Goal: Task Accomplishment & Management: Use online tool/utility

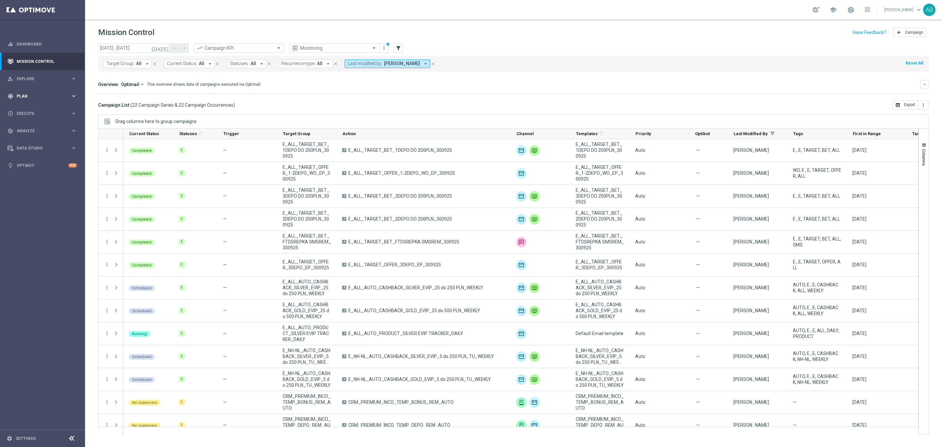
click at [23, 93] on div "gps_fixed Plan" at bounding box center [39, 96] width 63 height 6
click at [34, 129] on span "Templates" at bounding box center [40, 129] width 47 height 4
click at [33, 139] on link "Optimail" at bounding box center [44, 138] width 48 height 5
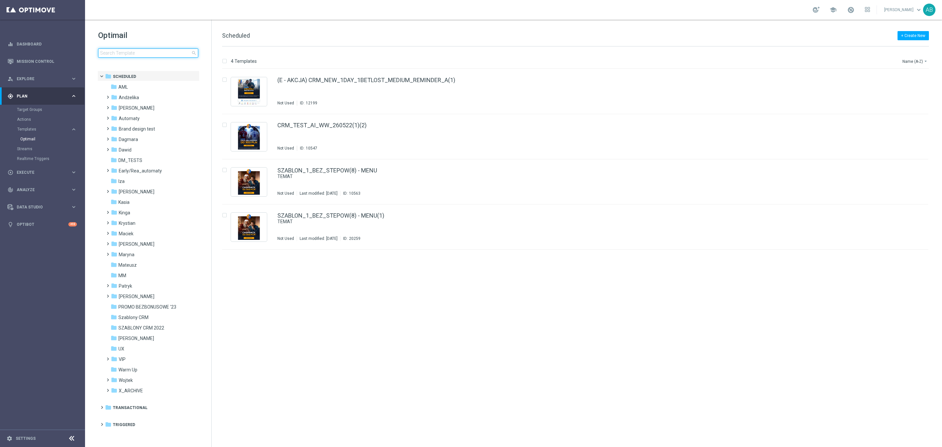
click at [136, 52] on input at bounding box center [148, 52] width 100 height 9
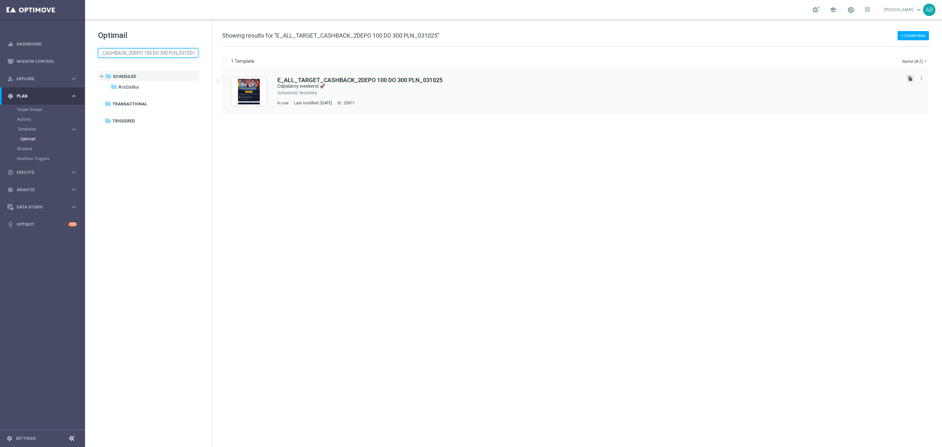
type input "E_ALL_TARGET_CASHBACK_2DEPO 100 DO 300 PLN_031025"
click at [909, 79] on icon "file_copy" at bounding box center [909, 78] width 5 height 5
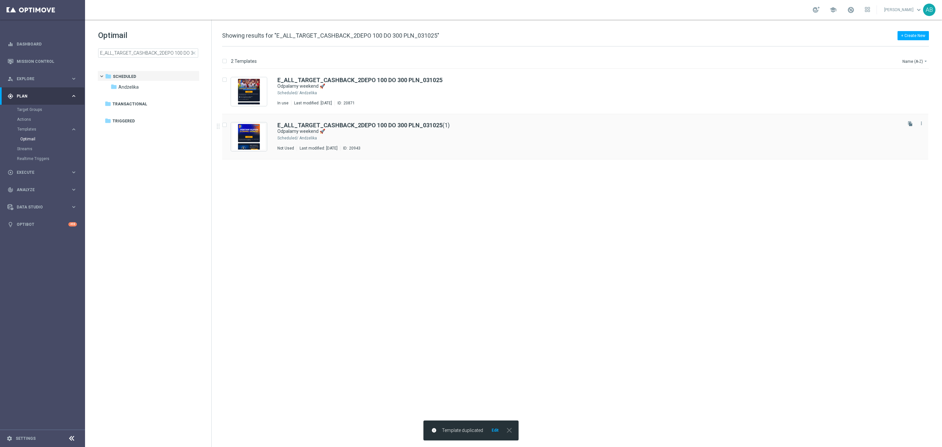
click at [451, 142] on div "E_ALL_TARGET_CASHBACK_2DEPO 100 DO 300 PLN_031025 (1) Odpalamy weekend 🚀 Schedu…" at bounding box center [588, 136] width 623 height 28
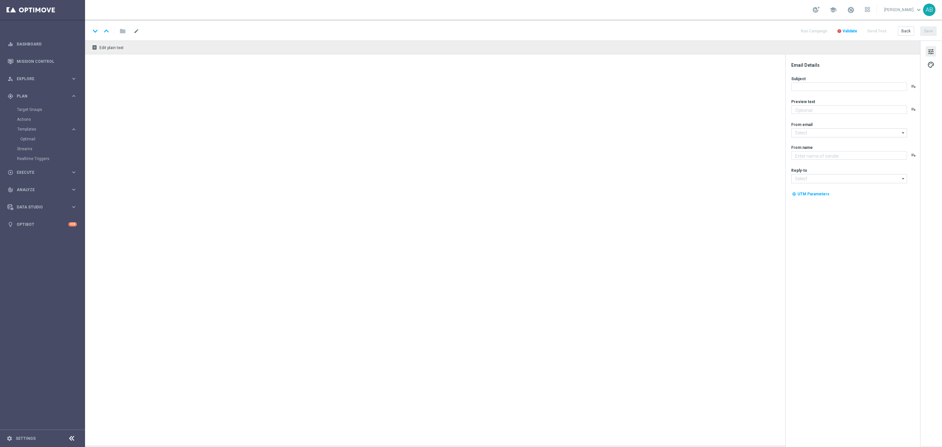
type textarea "Graj z cashbackiem do 300 zł 💸➡️"
type input "oferta@sts.pl"
type textarea "STS"
type input "kontakt@sts.pl"
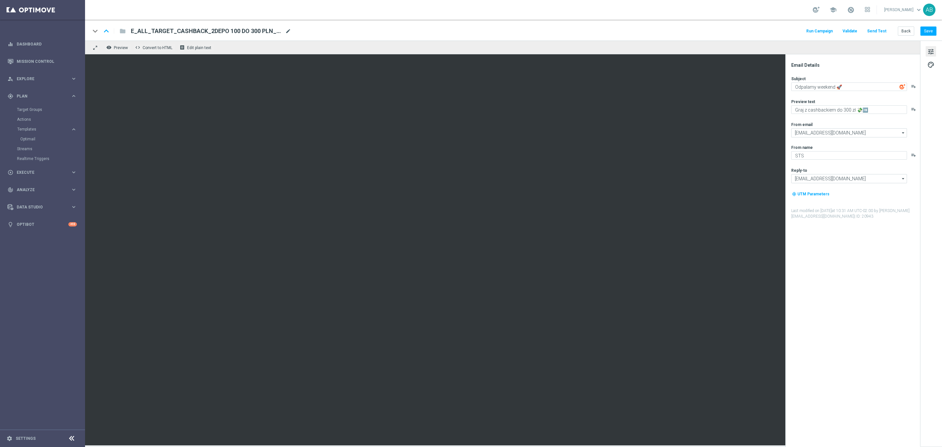
click at [286, 29] on span "mode_edit" at bounding box center [288, 31] width 6 height 6
click at [0, 0] on input "E_ALL_TARGET_CASHBACK_2DEPO 100 DO 300 PLN_031025(1)" at bounding box center [0, 0] width 0 height 0
paste input "E_ALL_TARGET_BET_50 DO 200 PLN_ORG_1DEPO_071025"
type input "E_ALL_TARGET_BET_50 DO 200 PLN_ORG_1DEPO_071025"
click at [321, 28] on div "keyboard_arrow_down keyboard_arrow_up folder E_ALL_TARGET_BET_50 DO 200 PLN_ORG…" at bounding box center [513, 31] width 846 height 9
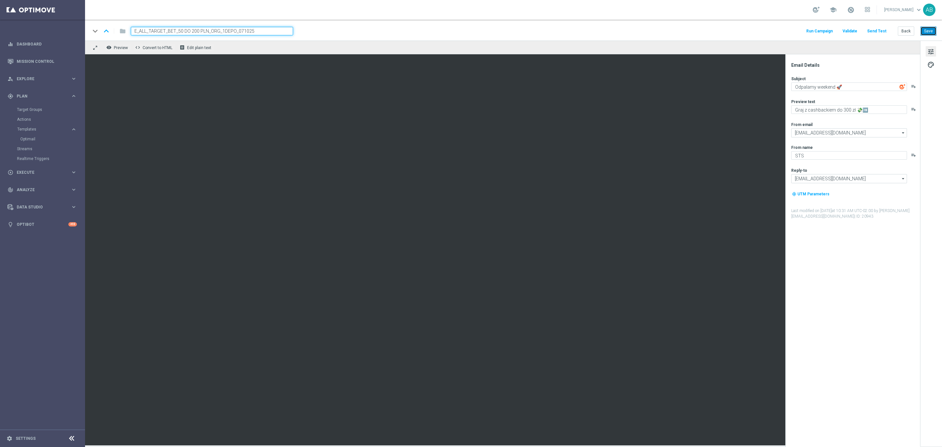
click at [929, 32] on button "Save" at bounding box center [928, 30] width 16 height 9
click at [859, 85] on textarea "Odpalamy weekend 🚀" at bounding box center [849, 86] width 116 height 9
type textarea "Grasz i masz!"
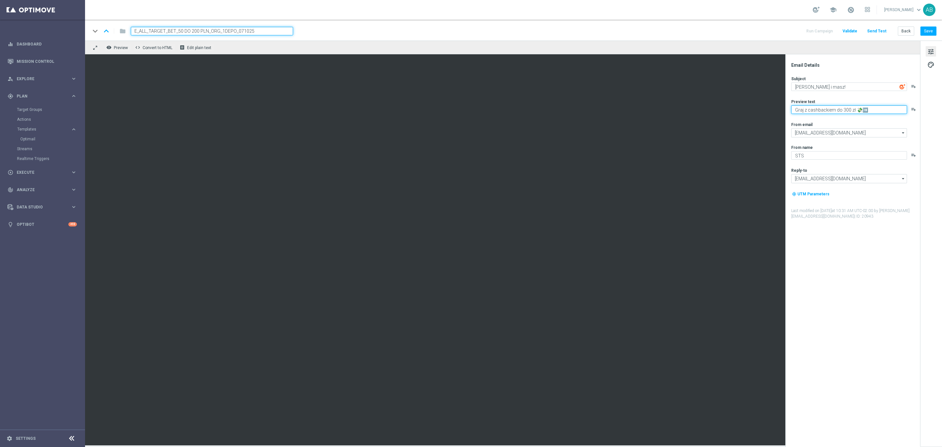
click at [851, 108] on textarea "Graj z cashbackiem do 300 zł 💸➡️" at bounding box center [849, 109] width 116 height 9
click at [871, 109] on textarea "Postaw kupon i zgarnij bonus" at bounding box center [849, 109] width 116 height 9
paste textarea "E_ALL_TARGET_BET_50 DO 200 PLN_ORG_1DEPO_071025"
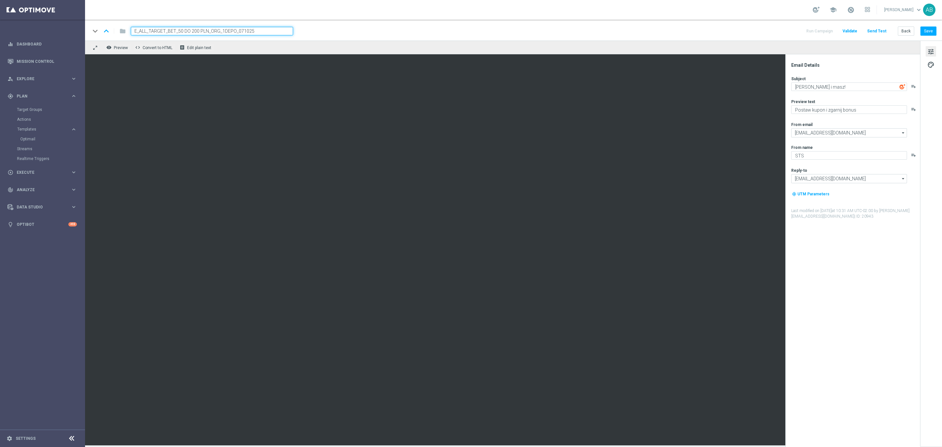
click at [866, 104] on div "Preview text Postaw kupon i zgarnij bonus playlist_add" at bounding box center [855, 106] width 128 height 15
click at [862, 111] on textarea "Postaw kupon i zgarnij bonus" at bounding box center [849, 109] width 116 height 9
paste textarea "💰"
type textarea "Postaw kupon i zgarnij bonus 💰"
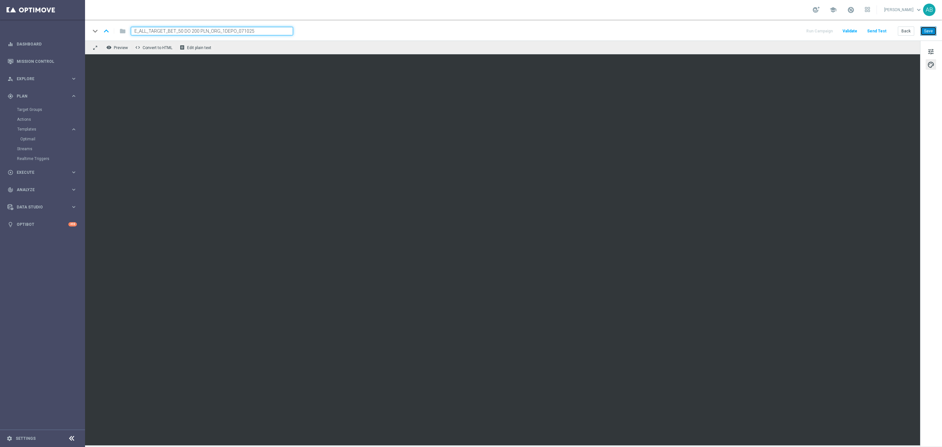
click at [931, 30] on button "Save" at bounding box center [928, 30] width 16 height 9
click at [933, 49] on span "tune" at bounding box center [930, 51] width 7 height 9
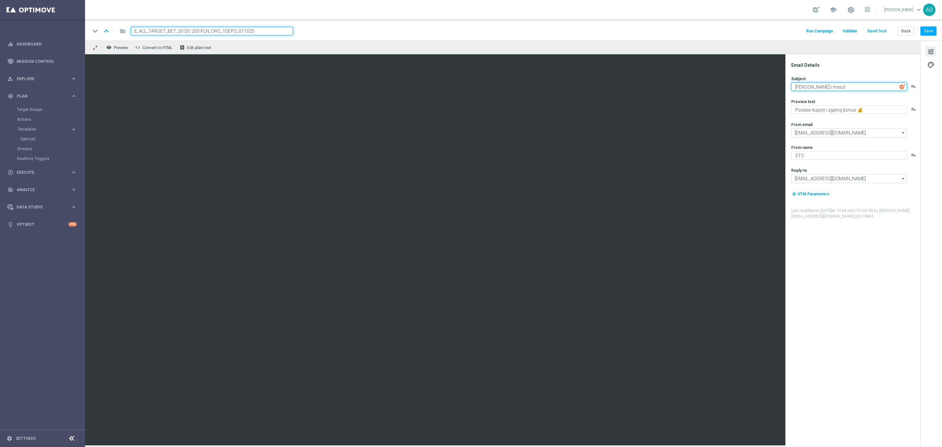
click at [843, 89] on textarea "Grasz i masz!" at bounding box center [849, 86] width 116 height 9
click at [859, 111] on textarea "Postaw kupon i zgarnij bonus 💰" at bounding box center [849, 109] width 116 height 9
click at [860, 111] on textarea "Postaw kupon i zgarnij bonus 💰" at bounding box center [849, 109] width 116 height 9
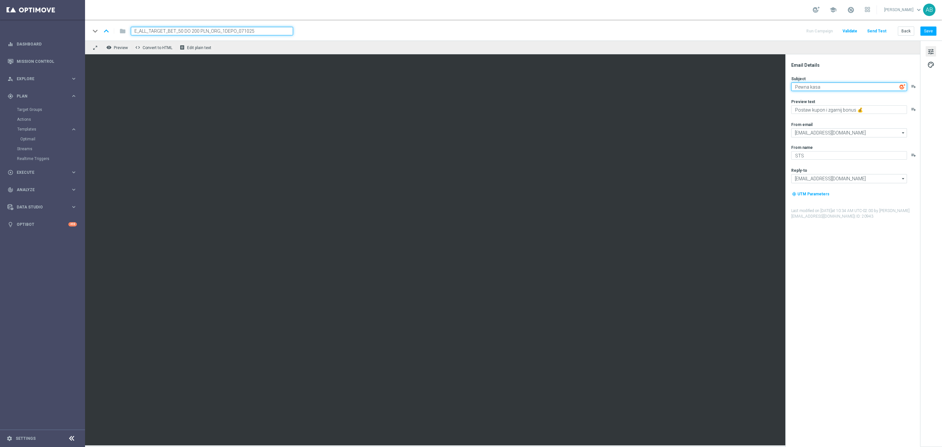
click at [836, 88] on textarea "Pewna kasa" at bounding box center [849, 86] width 116 height 9
paste textarea "https://redirect.sts.pl/?r=nawet-200-zl-ekstra-kasy-187937"
click at [851, 83] on textarea "Pewna kasa" at bounding box center [849, 86] width 116 height 9
paste textarea "💰"
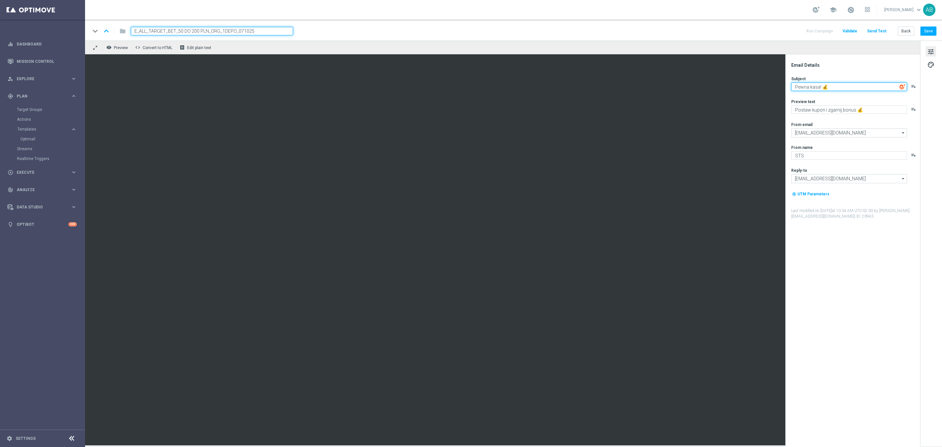
type textarea "Pewna kasa! 💰"
click at [870, 110] on textarea "Postaw kupon i zgarnij bonus 💰" at bounding box center [849, 109] width 116 height 9
click at [864, 109] on textarea "Postaw kupon i zgarnij bonus" at bounding box center [849, 109] width 116 height 9
paste textarea "➡️"
type textarea "Postaw kupon i zgarnij bonus ➡️"
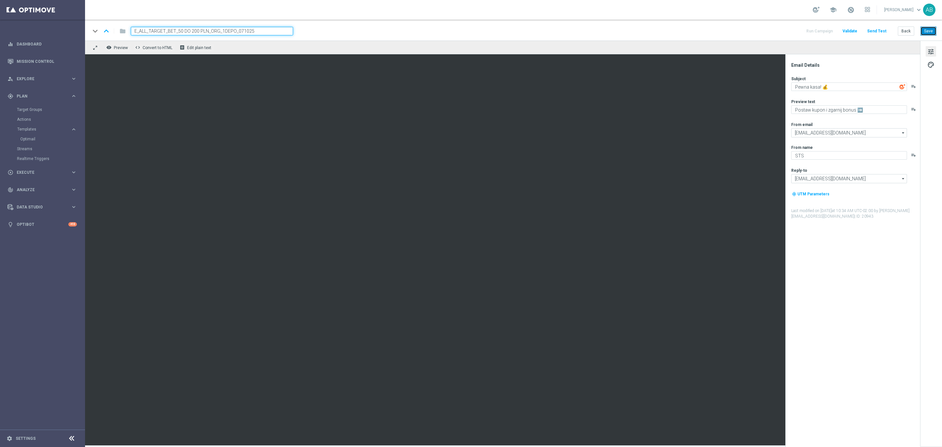
click at [927, 29] on button "Save" at bounding box center [928, 30] width 16 height 9
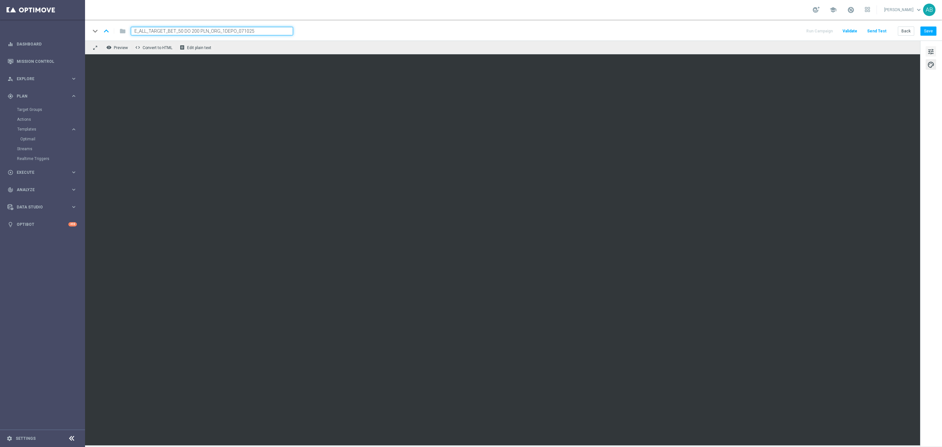
click at [930, 51] on span "tune" at bounding box center [930, 51] width 7 height 9
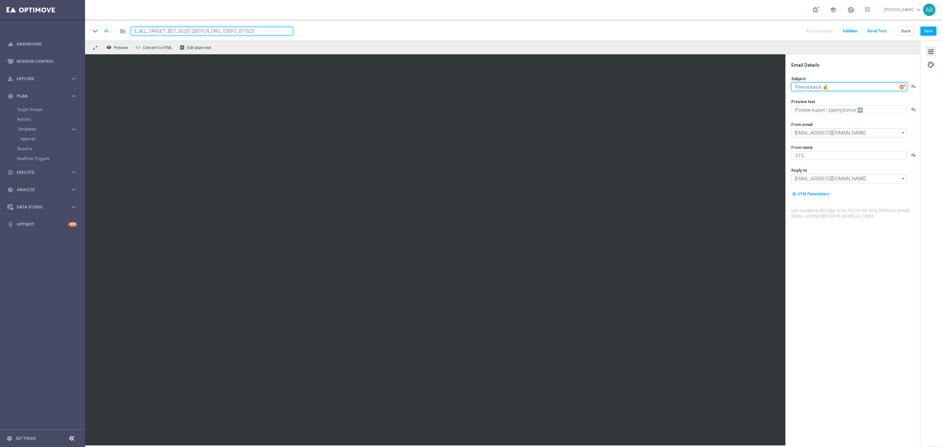
click at [819, 87] on textarea "Pewna kasa! 💰" at bounding box center [849, 86] width 116 height 9
type textarea "Pewna kasa do 200 zł! 💰"
click at [928, 30] on button "Save" at bounding box center [928, 30] width 16 height 9
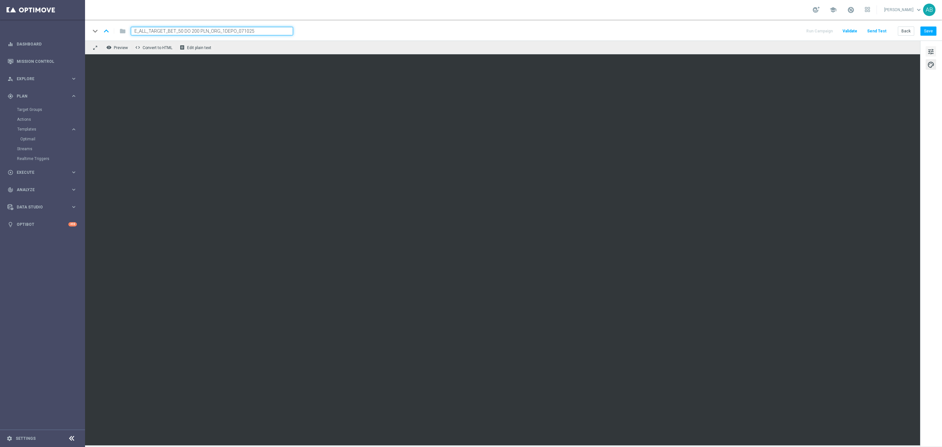
click at [930, 51] on span "tune" at bounding box center [930, 51] width 7 height 9
click at [924, 26] on button "Save" at bounding box center [928, 30] width 16 height 9
click at [932, 35] on button "Save" at bounding box center [928, 30] width 16 height 9
click at [936, 48] on button "tune" at bounding box center [930, 51] width 10 height 10
click at [930, 26] on button "Save" at bounding box center [928, 30] width 16 height 9
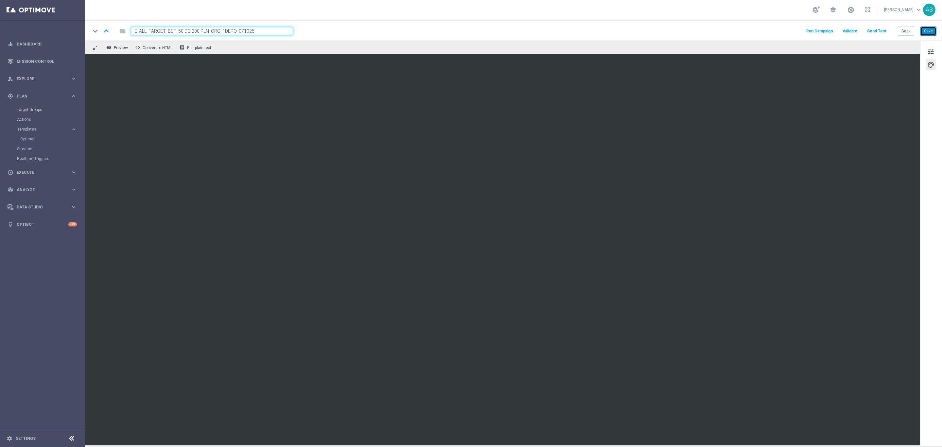
click at [931, 32] on button "Save" at bounding box center [928, 30] width 16 height 9
click at [903, 33] on button "Back" at bounding box center [905, 30] width 16 height 9
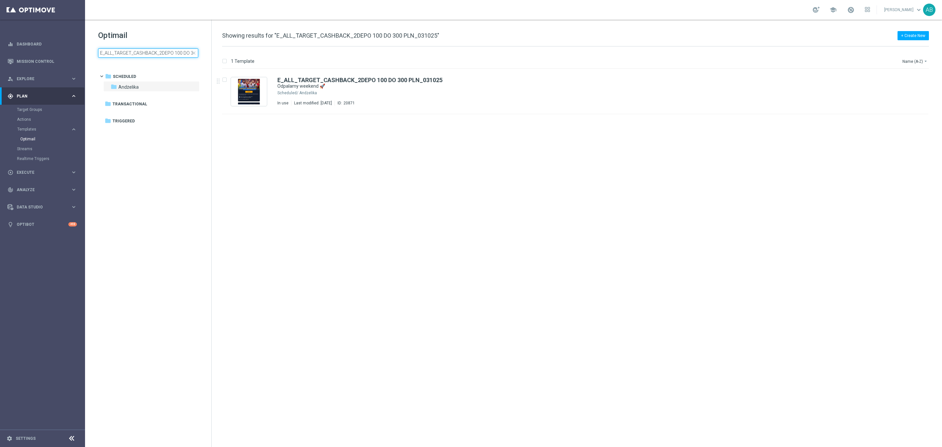
click at [147, 51] on input "E_ALL_TARGET_CASHBACK_2DEPO 100 DO 300 PLN_031025" at bounding box center [148, 52] width 100 height 9
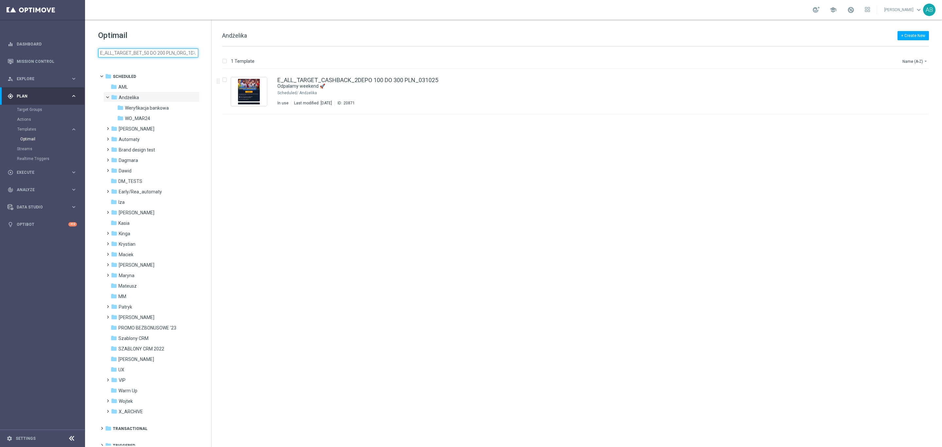
scroll to position [0, 26]
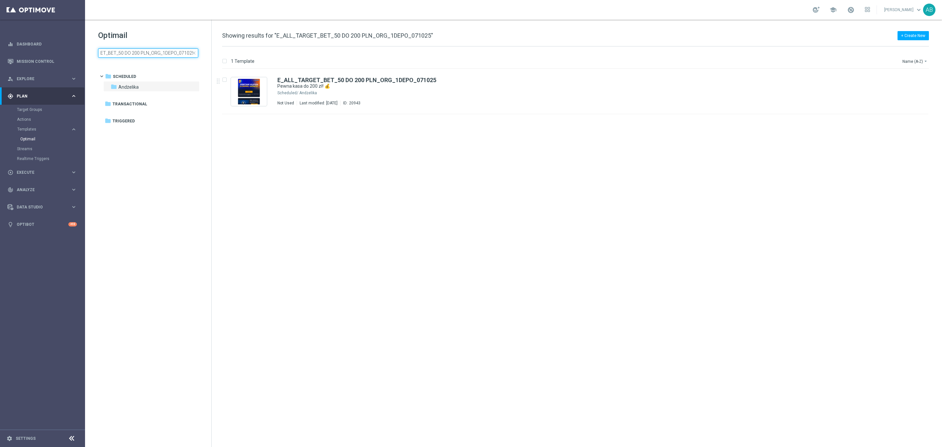
type input "E_ALL_TARGET_BET_50 DO 200 PLN_ORG_1DEPO_071025"
click at [908, 77] on icon "file_copy" at bounding box center [909, 78] width 5 height 5
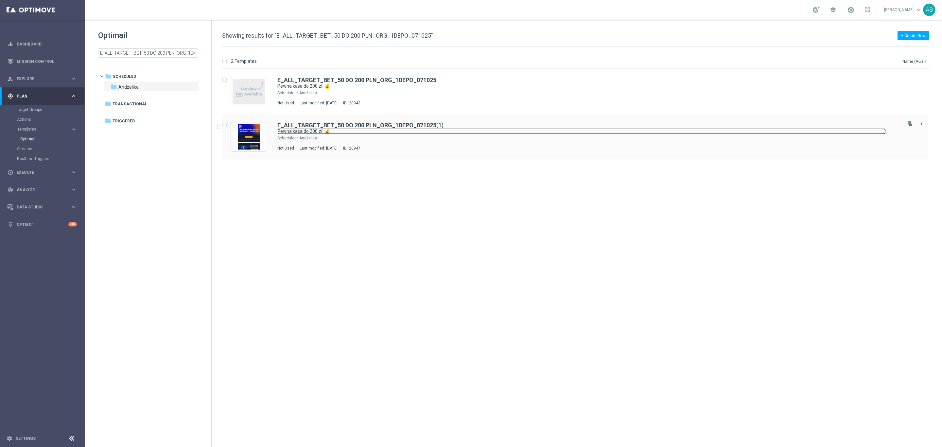
click at [387, 134] on link "Pewna kasa do 200 zł! 💰" at bounding box center [581, 131] width 608 height 6
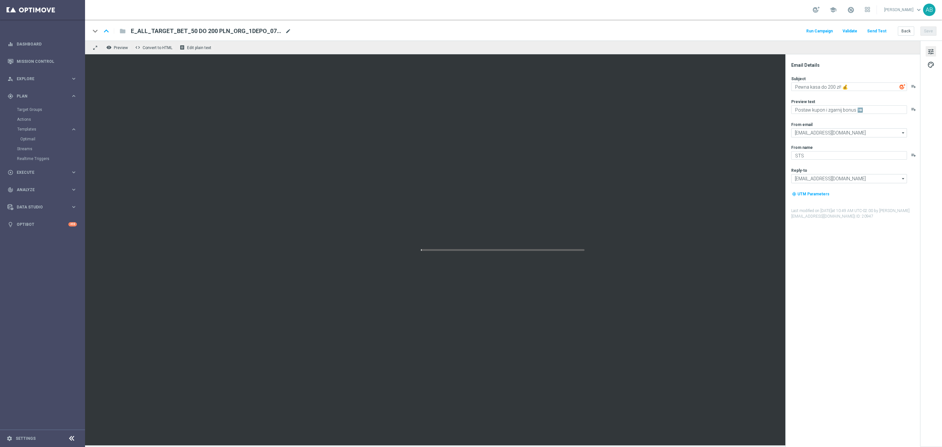
click at [286, 31] on span "mode_edit" at bounding box center [288, 31] width 6 height 6
paste input "E_ALL_TARGET_BET_50 DO 200 PLN_ORG_2DEPO_071025"
type input "E_ALL_TARGET_BET_50 DO 200 PLN_ORG_2DEPO_071025"
click at [632, 37] on div "keyboard_arrow_down keyboard_arrow_up folder E_ALL_TARGET_BET_50 DO 200 PLN_ORG…" at bounding box center [513, 30] width 857 height 21
click at [931, 30] on button "Save" at bounding box center [928, 30] width 16 height 9
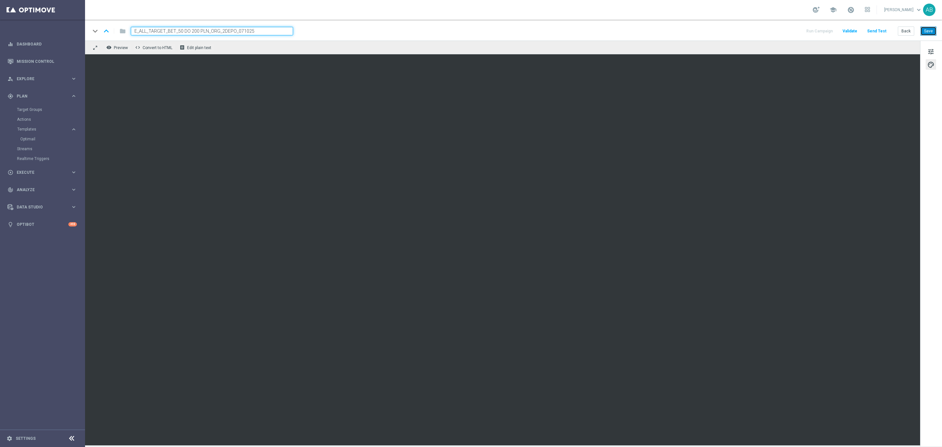
click at [929, 30] on button "Save" at bounding box center [928, 30] width 16 height 9
click at [924, 32] on button "Save" at bounding box center [928, 30] width 16 height 9
click at [907, 30] on button "Back" at bounding box center [905, 30] width 16 height 9
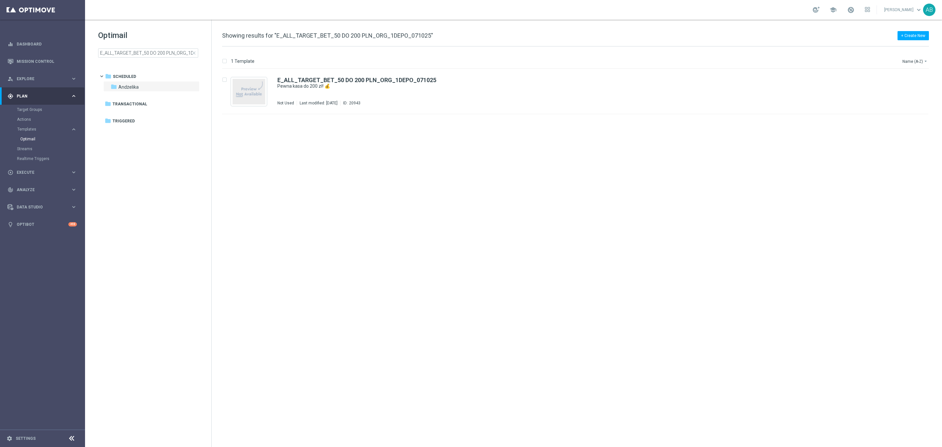
drag, startPoint x: 168, startPoint y: 43, endPoint x: 163, endPoint y: 50, distance: 8.2
click at [167, 45] on div "Optimail E_ALL_TARGET_BET_50 DO 200 PLN_ORG_1DEPO_071025 close" at bounding box center [154, 43] width 113 height 27
click at [163, 50] on input "E_ALL_TARGET_BET_50 DO 200 PLN_ORG_1DEPO_071025" at bounding box center [148, 52] width 100 height 9
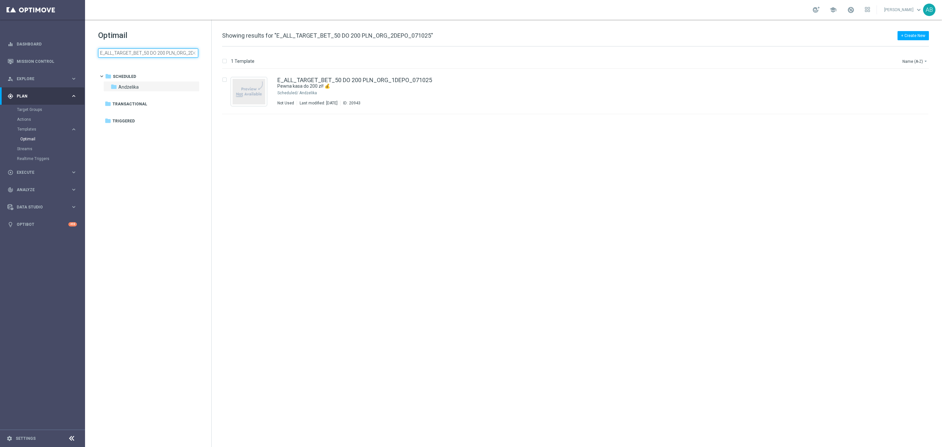
scroll to position [0, 26]
type input "E_ALL_TARGET_BET_50 DO 200 PLN_ORG_2DEPO_071025"
click at [907, 77] on icon "file_copy" at bounding box center [909, 78] width 5 height 5
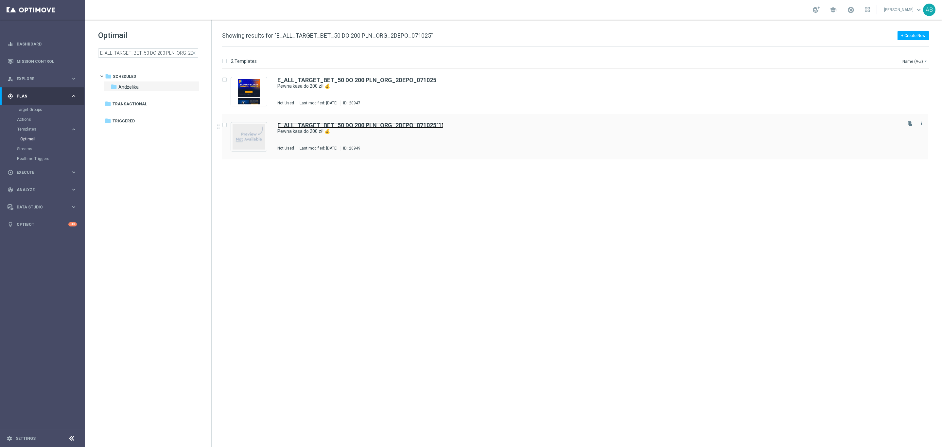
click at [338, 128] on b "E_ALL_TARGET_BET_50 DO 200 PLN_ORG_2DEPO_071025" at bounding box center [356, 125] width 159 height 7
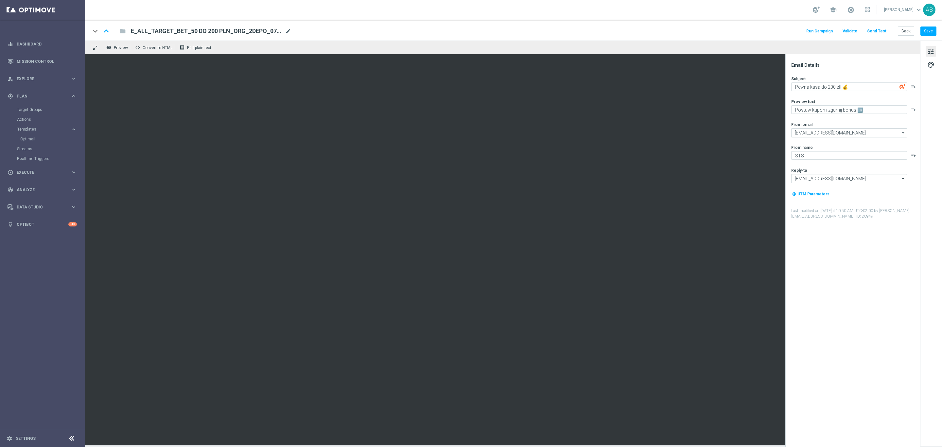
click at [285, 30] on span "mode_edit" at bounding box center [288, 31] width 6 height 6
paste input "E_ALL_TARGET_BET_50 DO 200 PLN_ORG_3DEPO_071025"
type input "E_ALL_TARGET_BET_50 DO 200 PLN_ORG_3DEPO_071025"
click at [935, 31] on button "Save" at bounding box center [928, 30] width 16 height 9
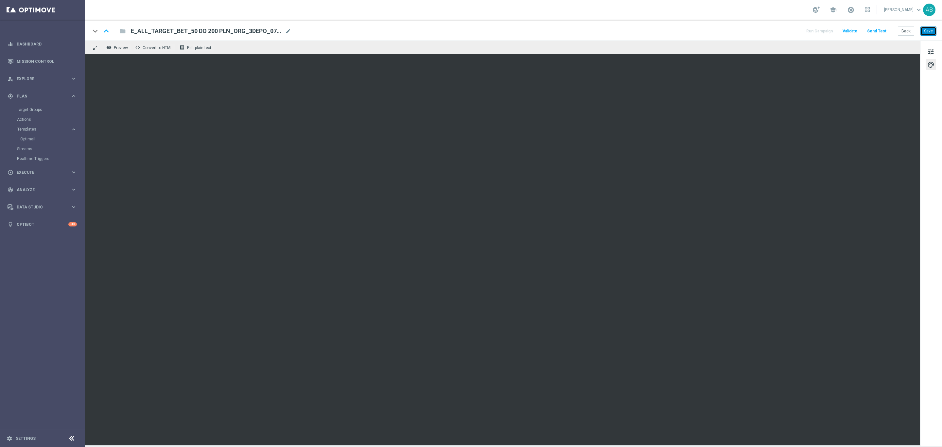
click at [928, 28] on button "Save" at bounding box center [928, 30] width 16 height 9
click at [927, 31] on button "Save" at bounding box center [928, 30] width 16 height 9
click at [900, 30] on button "Back" at bounding box center [905, 30] width 16 height 9
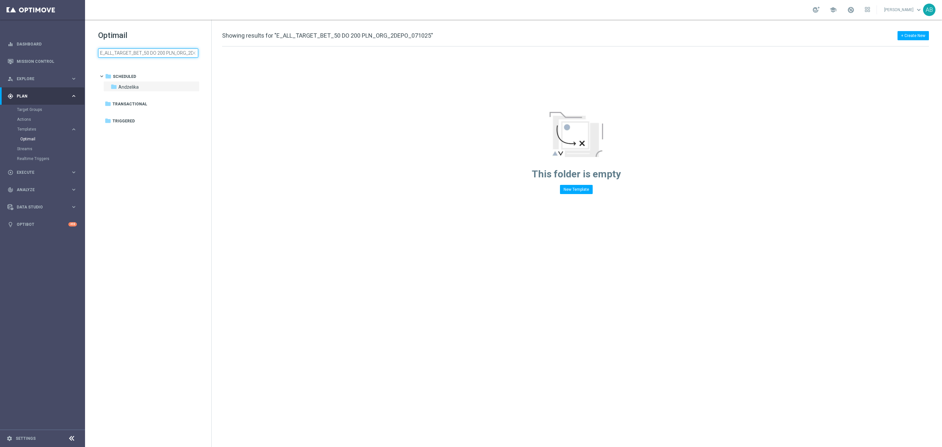
click at [157, 51] on input "E_ALL_TARGET_BET_50 DO 200 PLN_ORG_2DEPO_071025" at bounding box center [148, 52] width 100 height 9
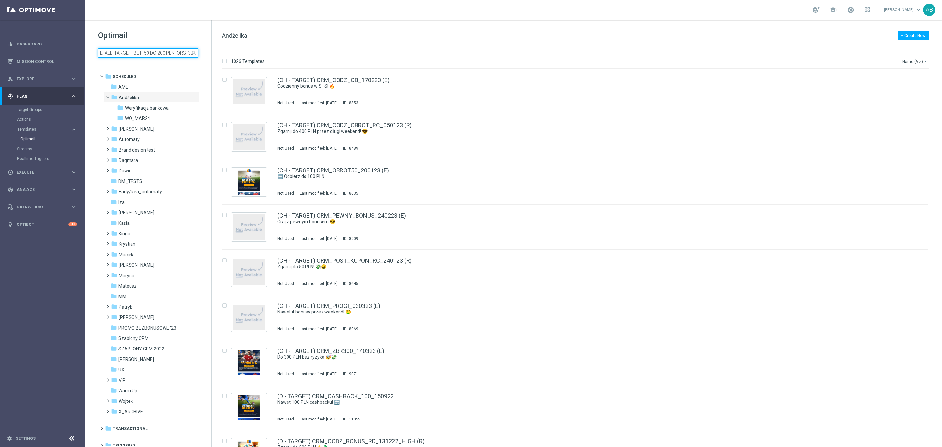
scroll to position [0, 26]
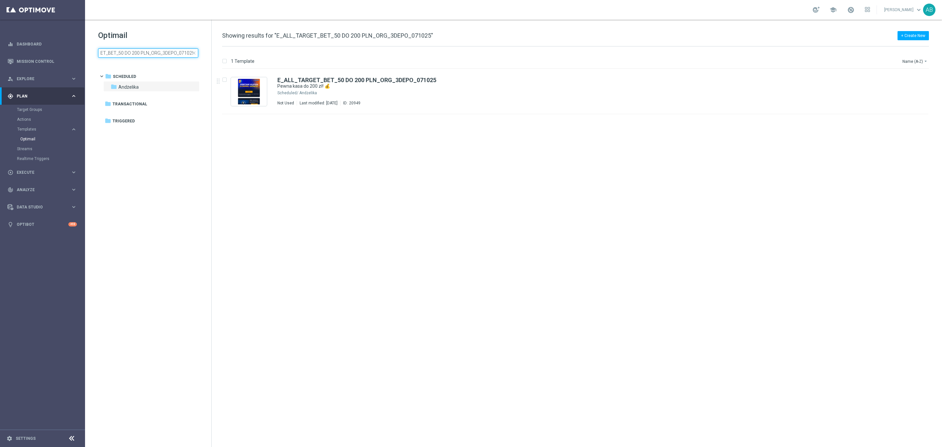
type input "E_ALL_TARGET_BET_50 DO 200 PLN_ORG_3DEPO_071025"
click at [906, 77] on button "file_copy" at bounding box center [910, 78] width 9 height 9
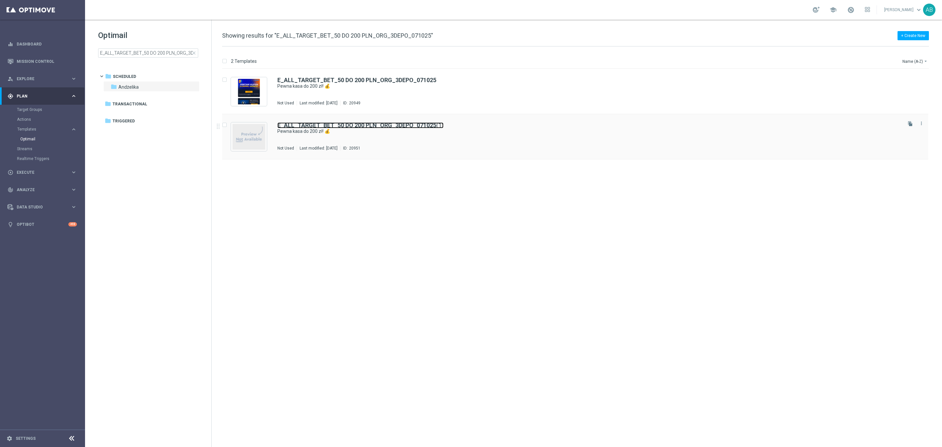
click at [418, 128] on b "E_ALL_TARGET_BET_50 DO 200 PLN_ORG_3DEPO_071025" at bounding box center [356, 125] width 159 height 7
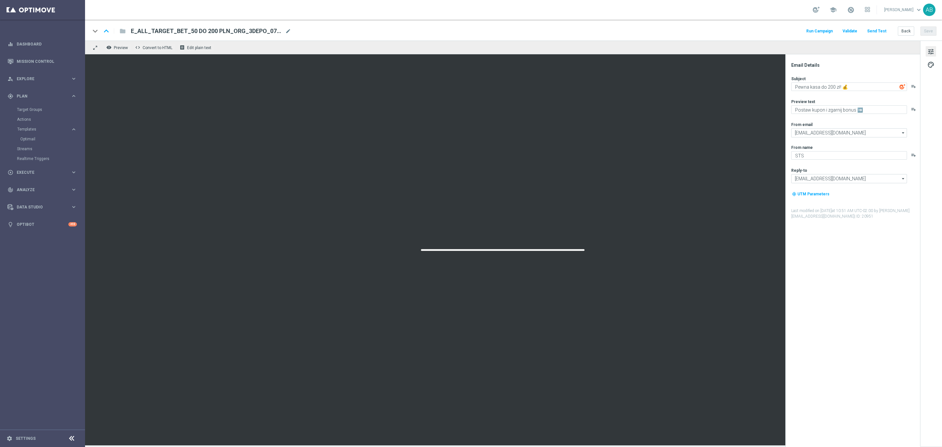
click at [291, 29] on div "keyboard_arrow_down keyboard_arrow_up folder E_ALL_TARGET_BET_50 DO 200 PLN_ORG…" at bounding box center [513, 31] width 846 height 9
click at [287, 32] on span "mode_edit" at bounding box center [288, 31] width 6 height 6
click at [273, 31] on input "E_ALL_TARGET_BET_50 DO 200 PLN_ORG_3DEPO_071025(1)" at bounding box center [212, 31] width 162 height 9
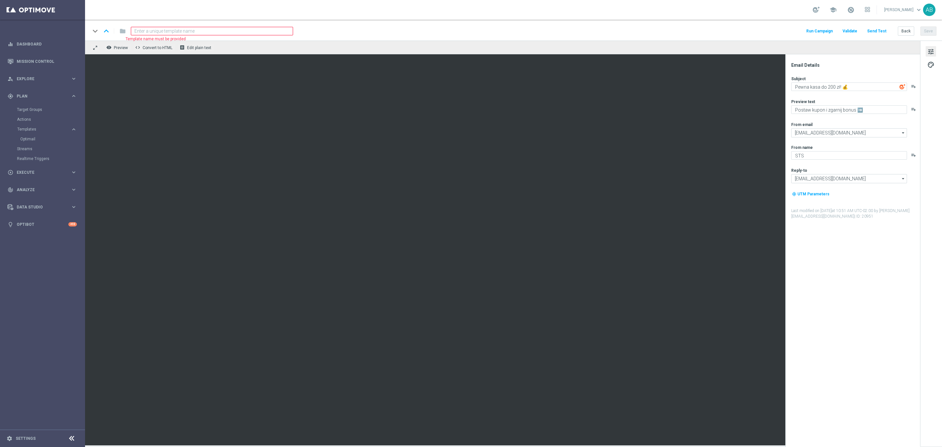
paste input "REACQ_ALL_TARGET_BET_50 DO 200ZL_071025"
type input "REACQ_ALL_TARGET_BET_50 DO 200ZL_071025"
click at [930, 28] on button "Save" at bounding box center [928, 30] width 16 height 9
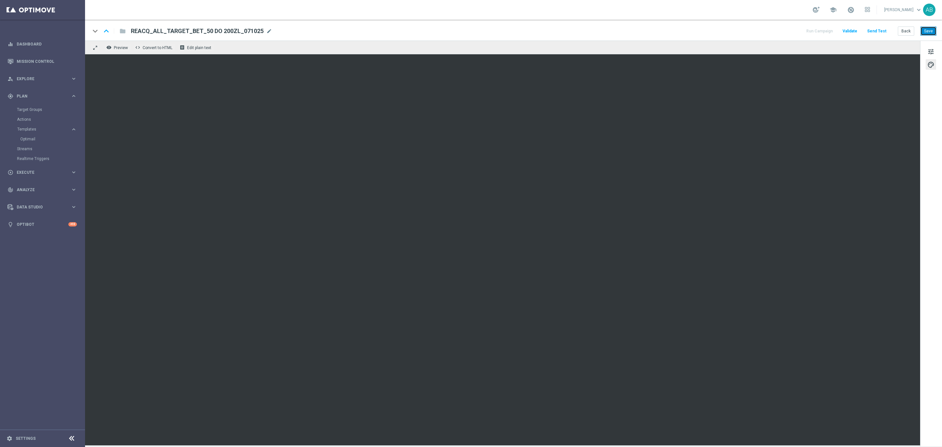
click at [926, 31] on button "Save" at bounding box center [928, 30] width 16 height 9
click at [924, 33] on button "Save" at bounding box center [928, 30] width 16 height 9
click at [931, 49] on span "tune" at bounding box center [930, 51] width 7 height 9
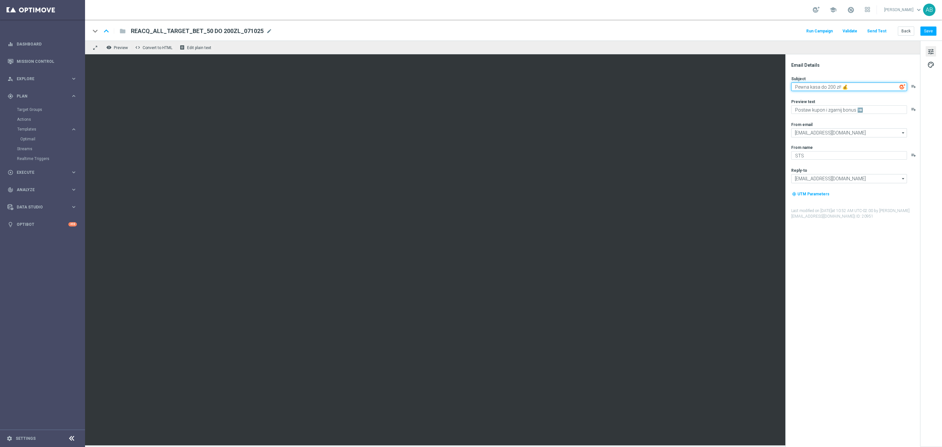
click at [862, 87] on textarea "Pewna kasa do 200 zł! 💰" at bounding box center [849, 86] width 116 height 9
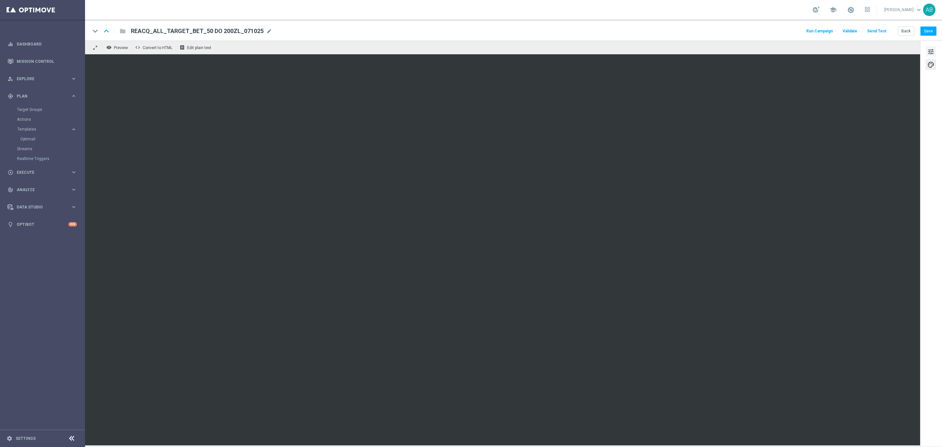
click at [930, 49] on span "tune" at bounding box center [930, 51] width 7 height 9
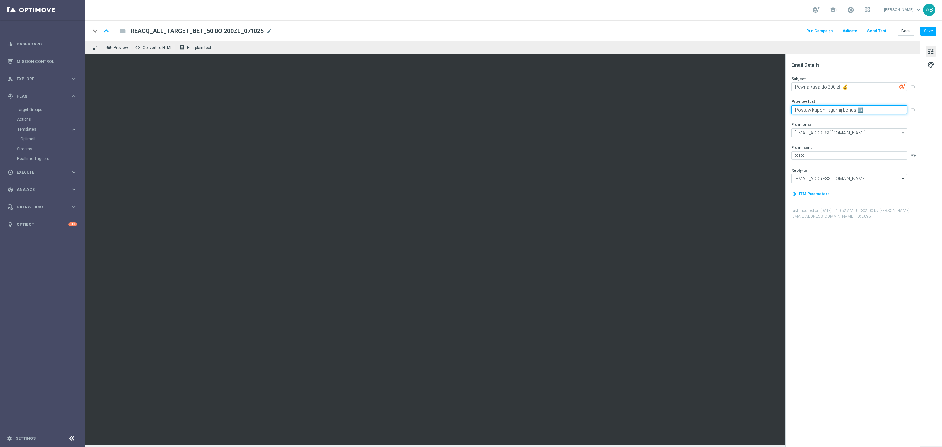
click at [839, 112] on textarea "Postaw kupon i zgarnij bonus ➡️" at bounding box center [849, 109] width 116 height 9
click at [923, 29] on button "Save" at bounding box center [928, 30] width 16 height 9
click at [902, 32] on button "Back" at bounding box center [905, 30] width 16 height 9
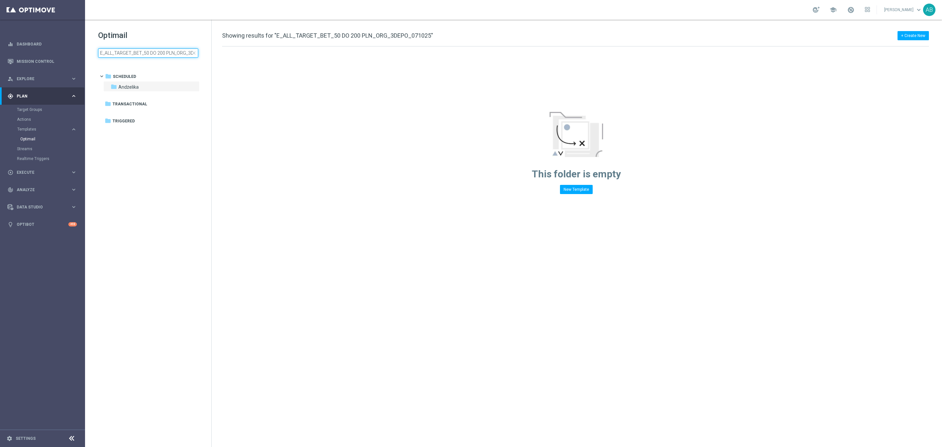
click at [159, 56] on input "E_ALL_TARGET_BET_50 DO 200 PLN_ORG_3DEPO_071025" at bounding box center [148, 52] width 100 height 9
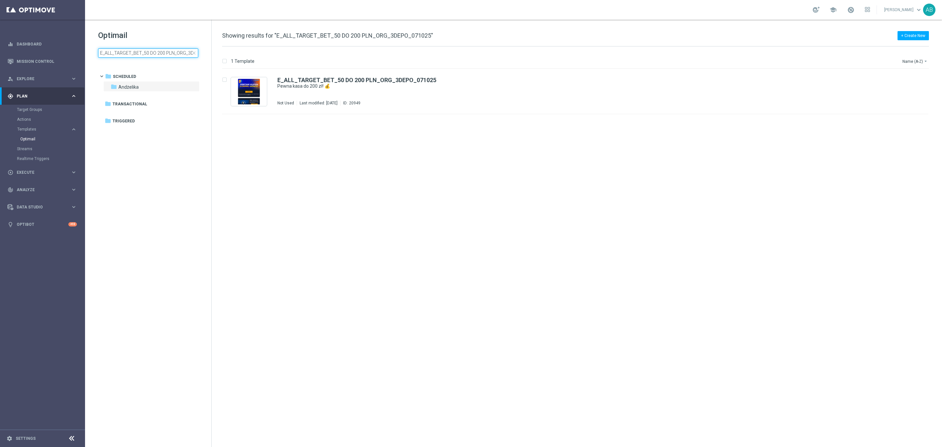
click at [159, 56] on input "E_ALL_TARGET_BET_50 DO 200 PLN_ORG_3DEPO_071025" at bounding box center [148, 52] width 100 height 9
type input "E_ALL_TARGET_BET_50 DO 200 PLN_ORG_1DEPO_071025"
click at [499, 97] on div "E_ALL_TARGET_BET_50 DO 200 PLN_ORG_1DEPO_071025 Pewna kasa do 200 zł! 💰 Schedul…" at bounding box center [588, 91] width 623 height 28
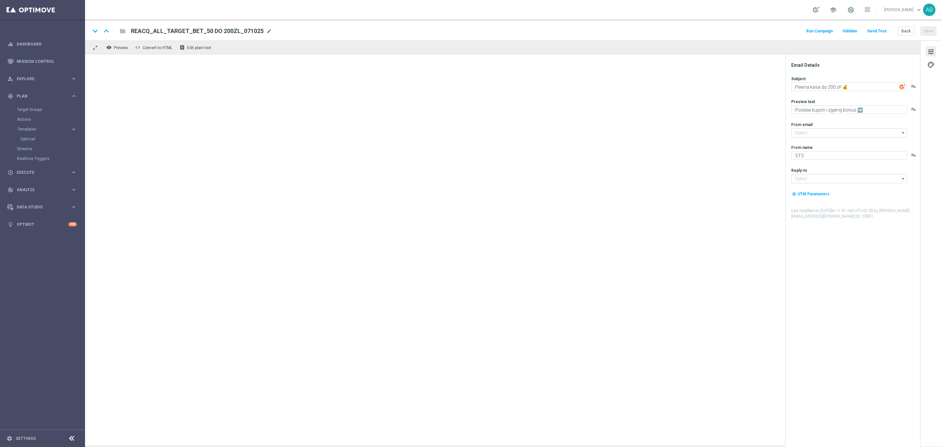
type input "oferta@sts.pl"
type input "kontakt@sts.pl"
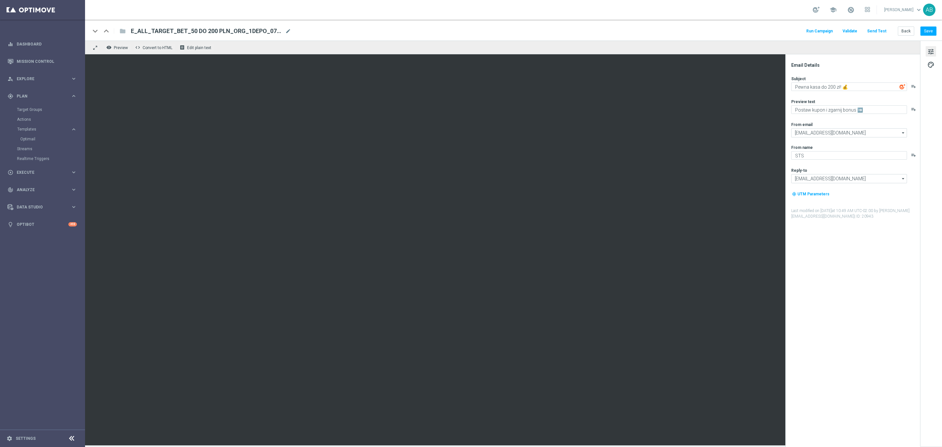
click at [882, 30] on button "Send Test" at bounding box center [876, 31] width 21 height 9
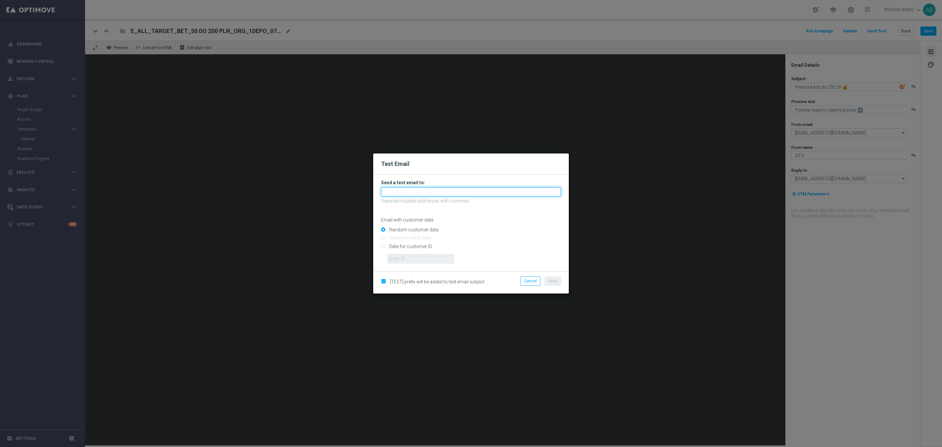
click at [431, 189] on input "text" at bounding box center [471, 191] width 180 height 9
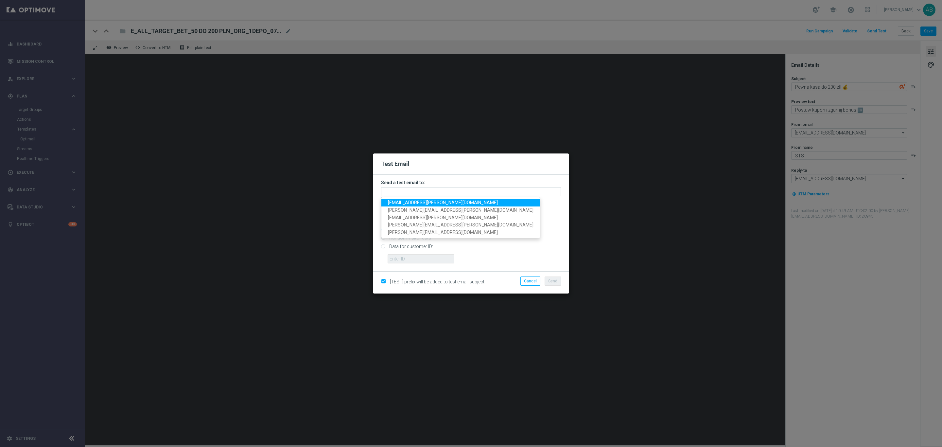
click at [426, 201] on span "andzelika.binek@sts.pl" at bounding box center [443, 202] width 110 height 5
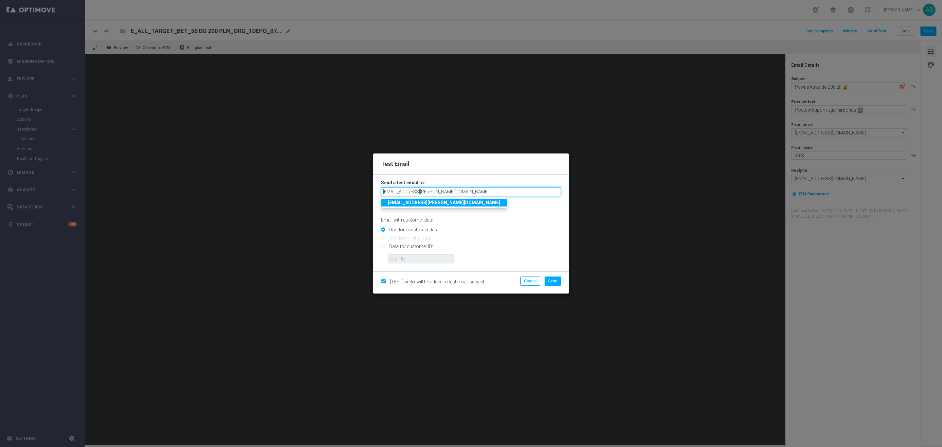
click at [439, 189] on input "andzelika.binek@sts.pl" at bounding box center [471, 191] width 180 height 9
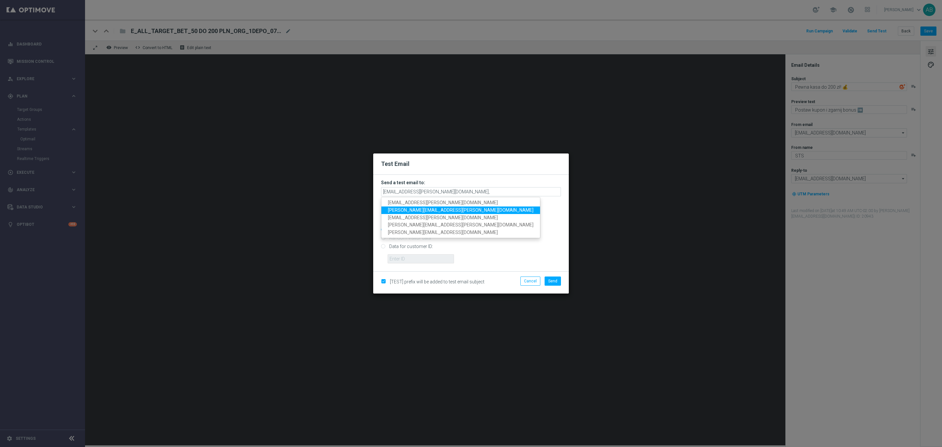
click at [431, 207] on span "tomasz.kowalczyk@sts.pl" at bounding box center [460, 209] width 145 height 5
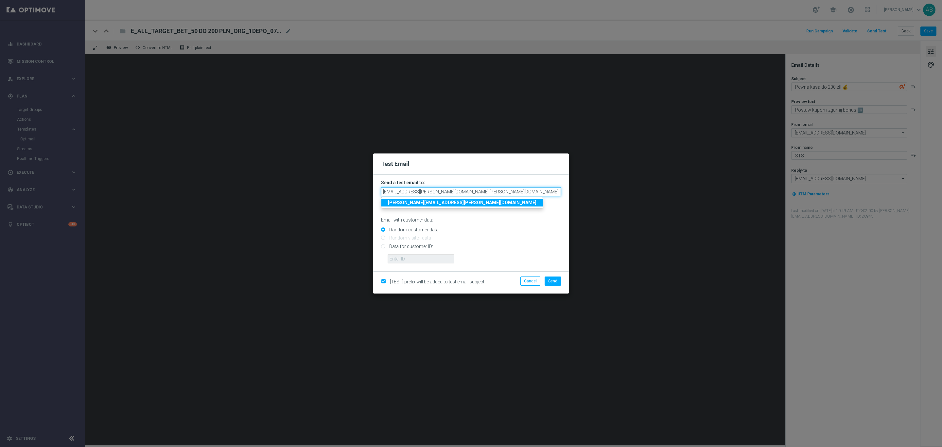
click at [485, 192] on input "andzelika.binek@sts.pl,tomasz.kowalczyk@sts.pl" at bounding box center [471, 191] width 180 height 9
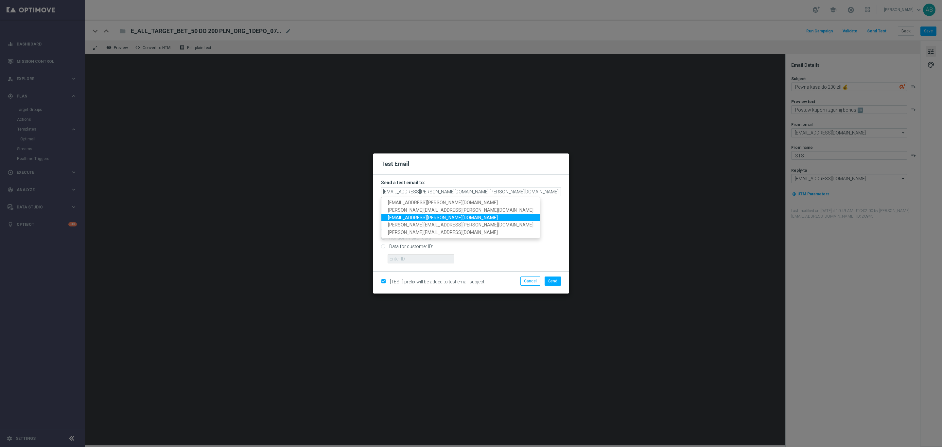
click at [421, 216] on span "krystian.potoczny@sts.pl" at bounding box center [443, 216] width 110 height 5
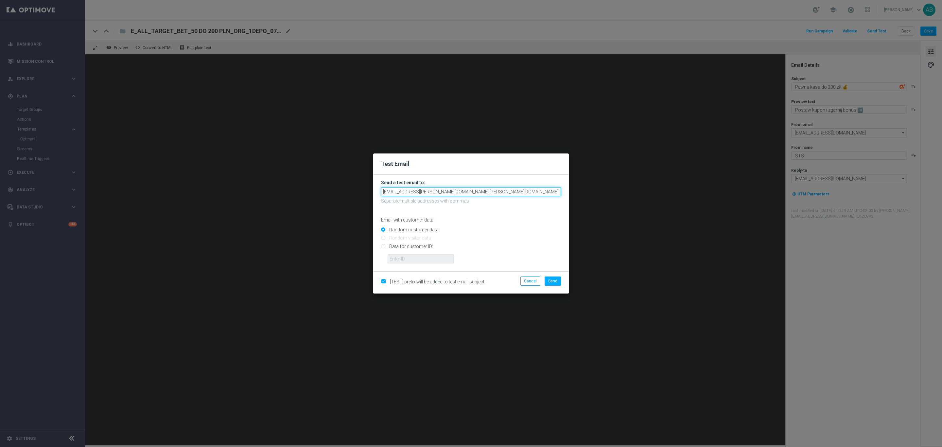
click at [537, 190] on input "andzelika.binek@sts.pl,tomasz.kowalczyk@sts.pl,krystian.potoczny@sts.pl" at bounding box center [471, 191] width 180 height 9
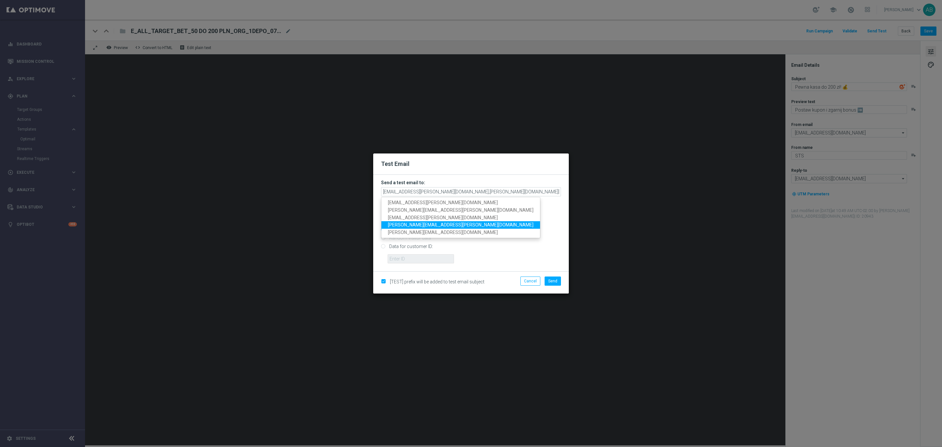
click at [435, 221] on link "katarzyna.kaminska@sts.pl" at bounding box center [460, 225] width 159 height 8
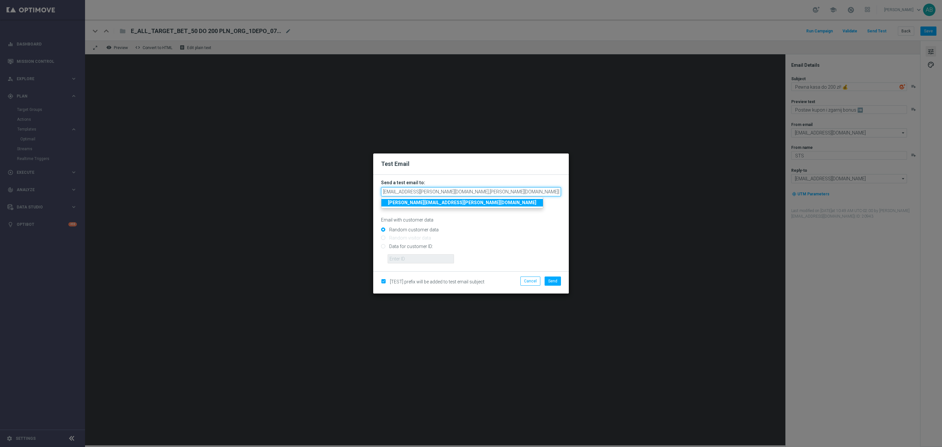
click at [534, 193] on input "andzelika.binek@sts.pl,tomasz.kowalczyk@sts.pl,krystian.potoczny@sts.pl,katarzy…" at bounding box center [471, 191] width 180 height 9
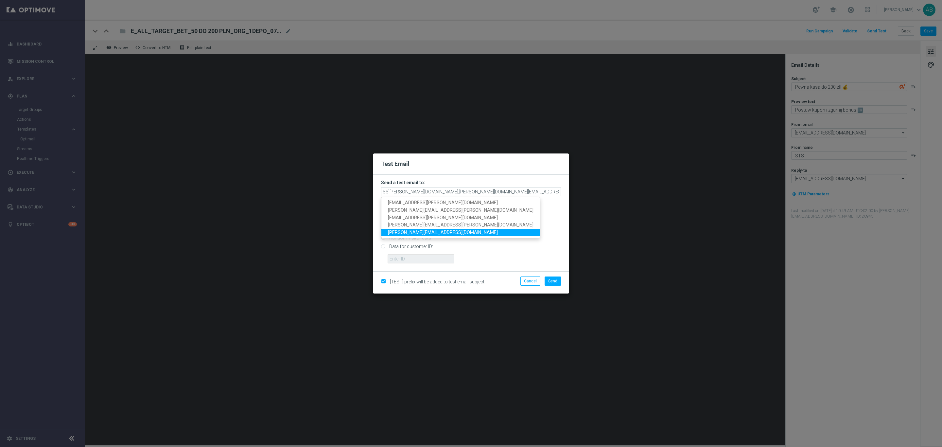
click at [436, 230] on link "antoni.litwinek@sts.pl" at bounding box center [460, 233] width 159 height 8
type input "andzelika.binek@sts.pl,tomasz.kowalczyk@sts.pl,krystian.potoczny@sts.pl,katarzy…"
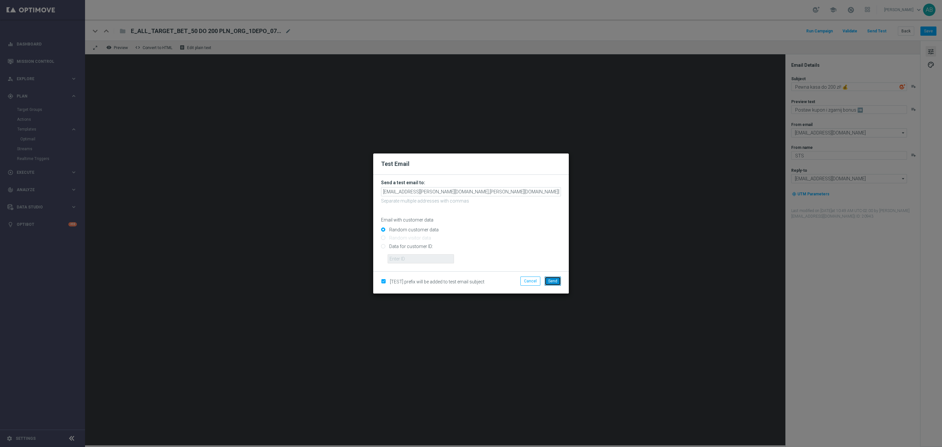
click at [554, 282] on span "Send" at bounding box center [552, 281] width 9 height 5
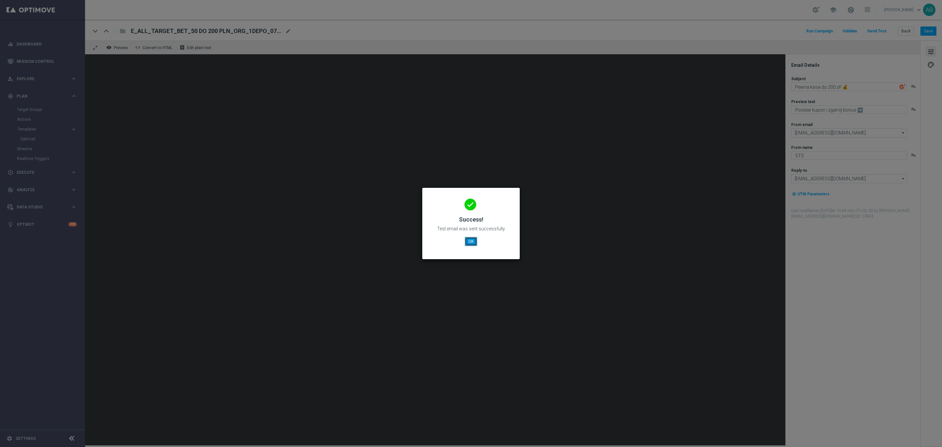
click at [470, 242] on button "OK" at bounding box center [471, 241] width 12 height 9
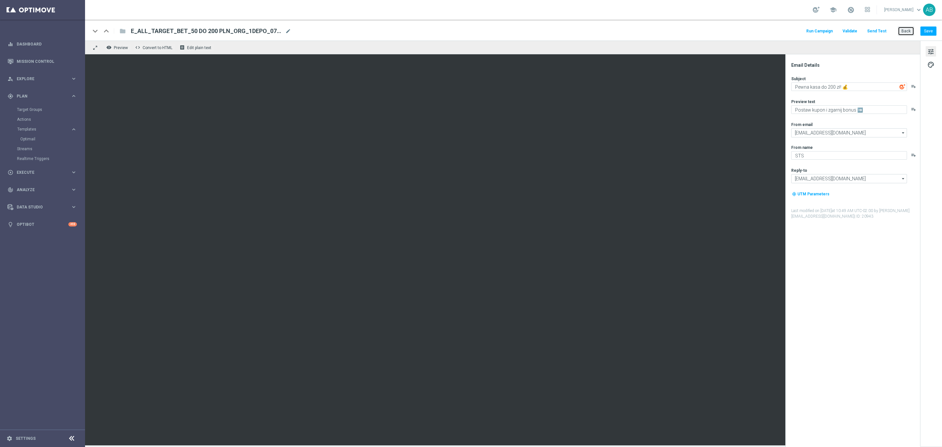
click at [898, 29] on button "Back" at bounding box center [905, 30] width 16 height 9
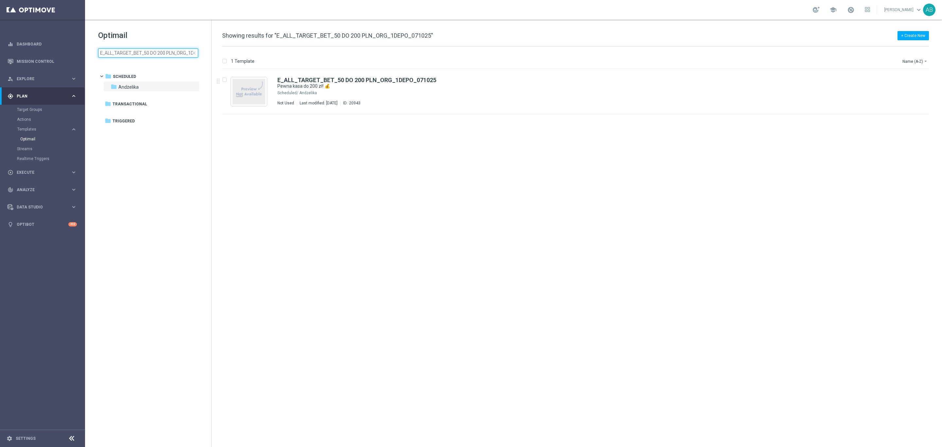
click at [169, 52] on input "E_ALL_TARGET_BET_50 DO 200 PLN_ORG_1DEPO_071025" at bounding box center [148, 52] width 100 height 9
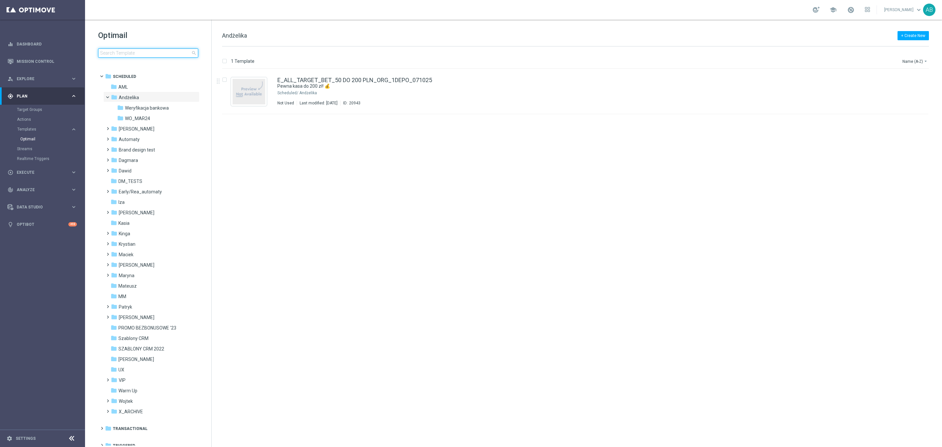
type input "E_ALL_TARGET_BET_50 DO 200 PLN_ORG_2DEPO_071025"
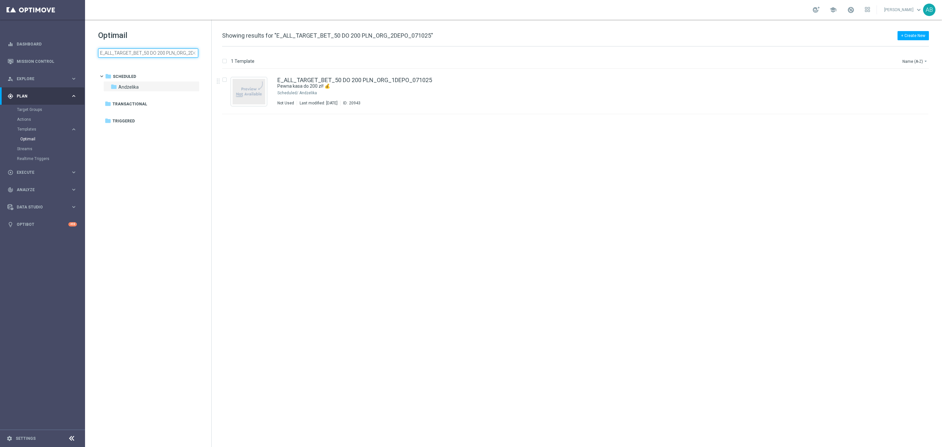
scroll to position [0, 26]
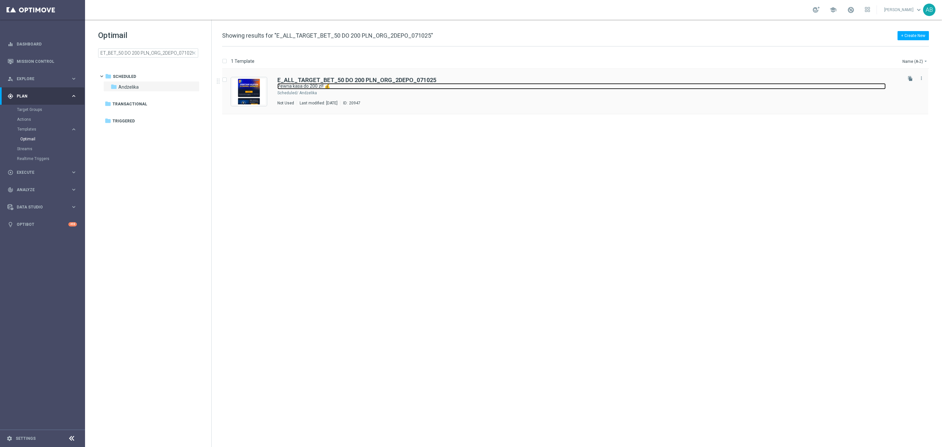
click at [667, 88] on link "Pewna kasa do 200 zł! 💰" at bounding box center [581, 86] width 608 height 6
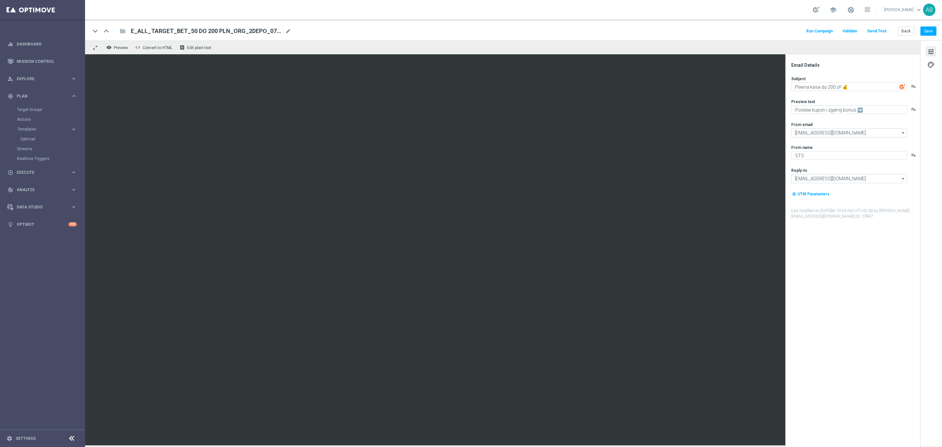
click at [876, 32] on button "Send Test" at bounding box center [876, 31] width 21 height 9
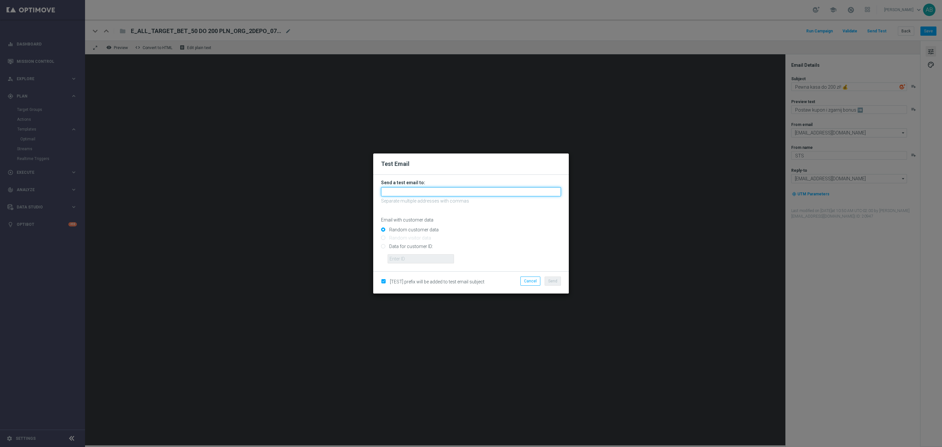
click at [451, 189] on input "text" at bounding box center [471, 191] width 180 height 9
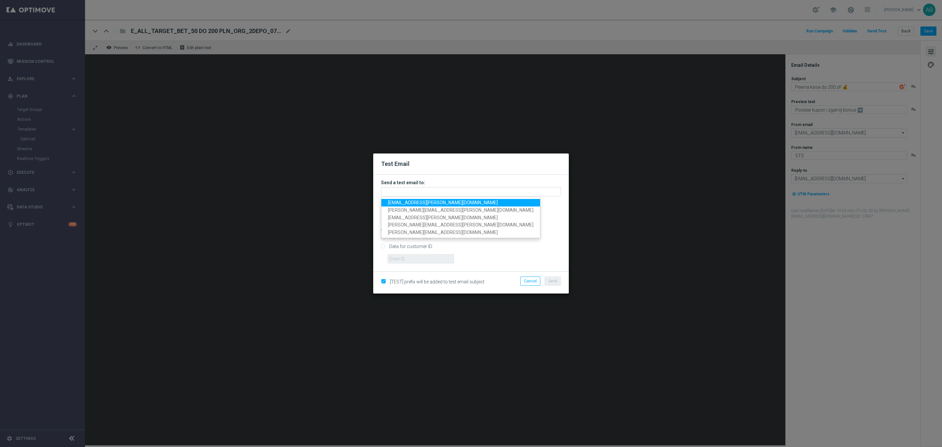
click at [423, 201] on span "andzelika.binek@sts.pl" at bounding box center [443, 202] width 110 height 5
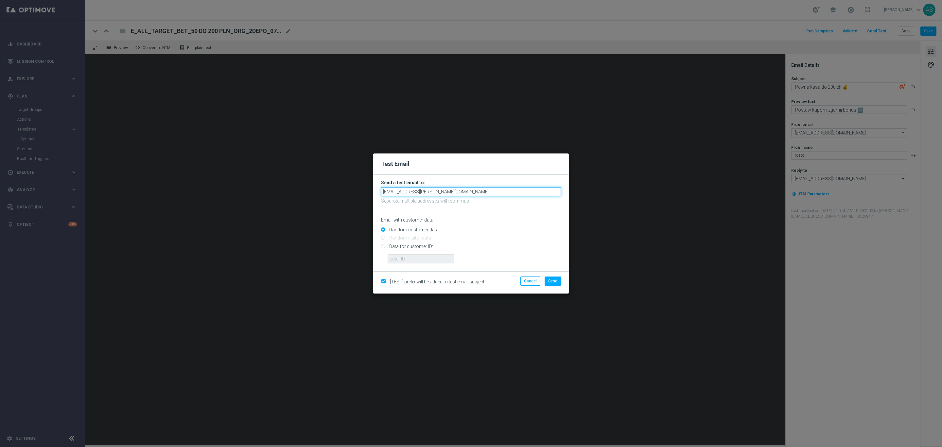
click at [439, 190] on input "andzelika.binek@sts.pl" at bounding box center [471, 191] width 180 height 9
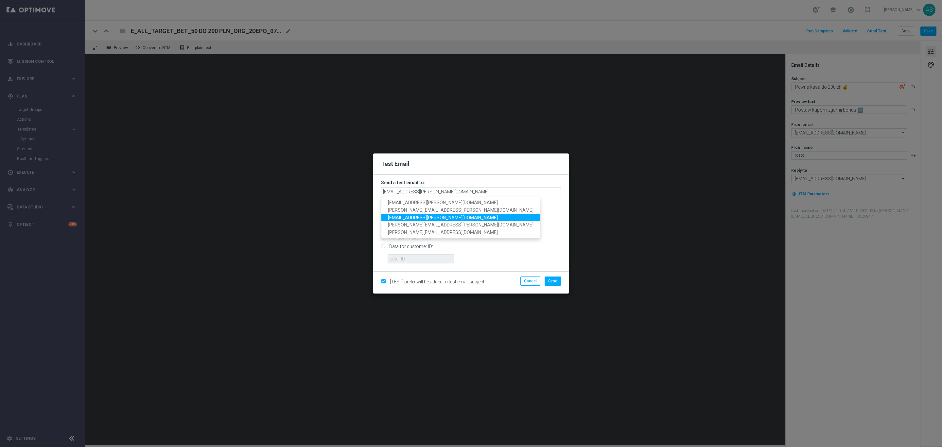
click at [417, 215] on span "krystian.potoczny@sts.pl" at bounding box center [443, 216] width 110 height 5
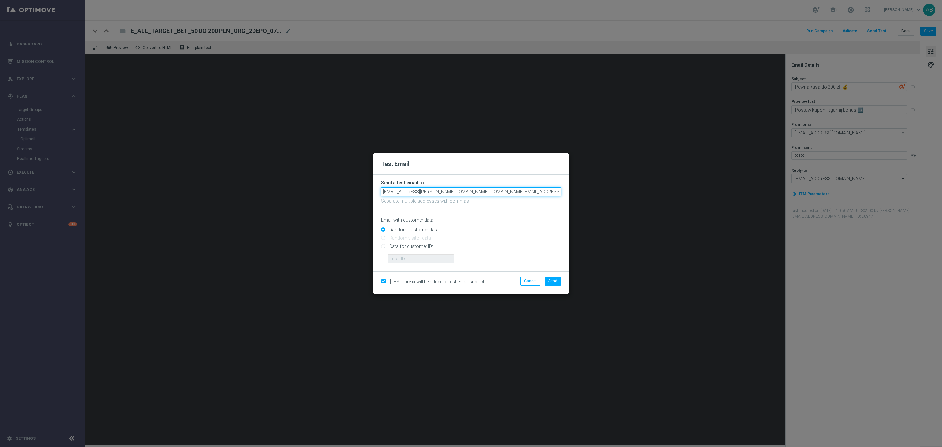
click at [509, 192] on input "andzelika.binek@sts.pl,krystian.potoczny@sts.pl" at bounding box center [471, 191] width 180 height 9
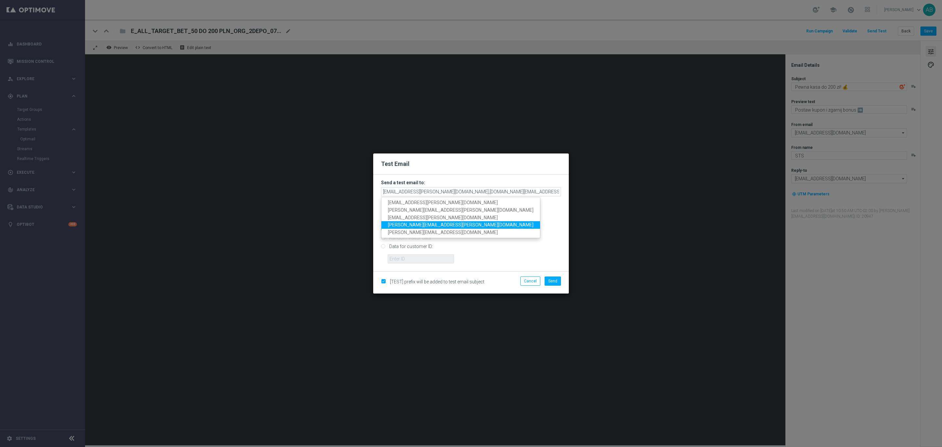
click at [417, 222] on span "katarzyna.kaminska@sts.pl" at bounding box center [460, 224] width 145 height 5
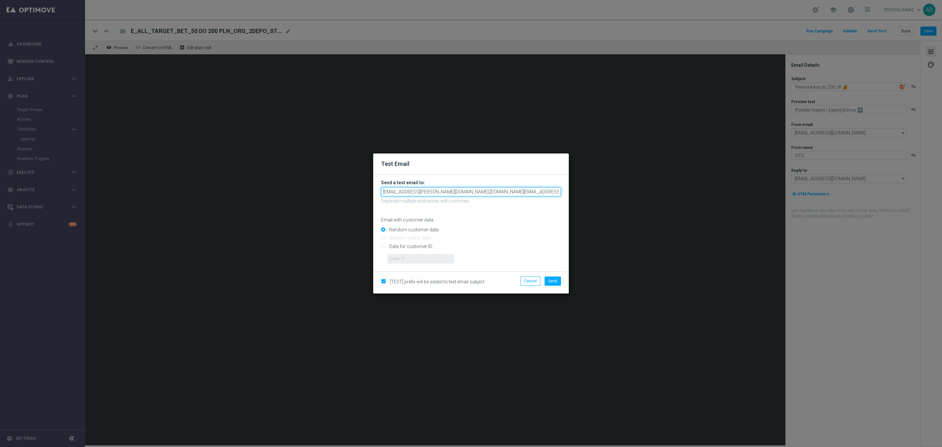
click at [547, 191] on input "andzelika.binek@sts.pl,krystian.potoczny@sts.pl,katarzyna.kaminska@sts.pl" at bounding box center [471, 191] width 180 height 9
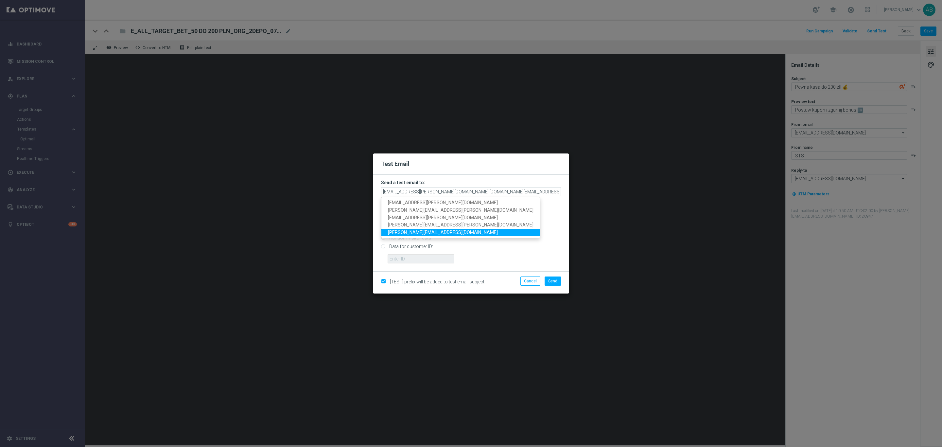
click at [437, 232] on link "antoni.litwinek@sts.pl" at bounding box center [460, 233] width 159 height 8
type input "andzelika.binek@sts.pl,krystian.potoczny@sts.pl,katarzyna.kaminska@sts.pl,anton…"
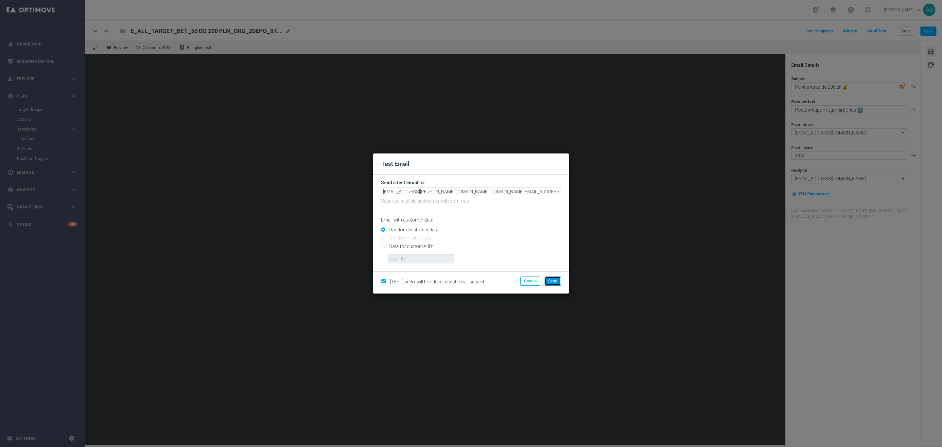
click at [553, 279] on span "Send" at bounding box center [552, 281] width 9 height 5
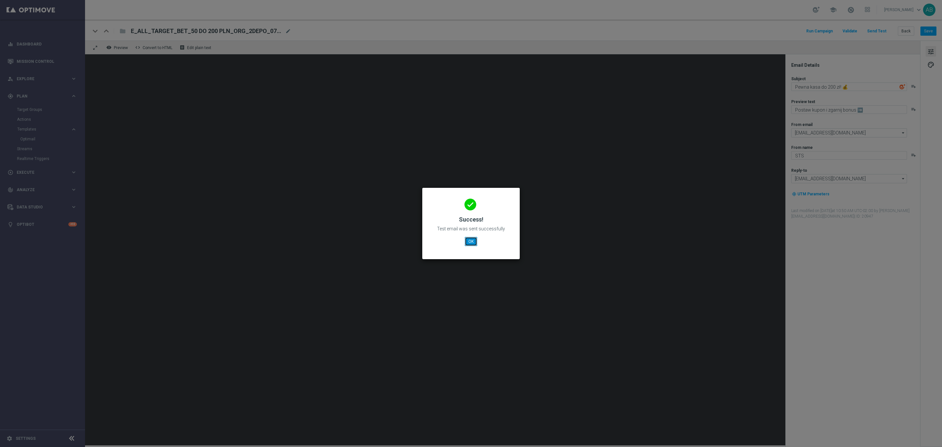
click at [469, 242] on button "OK" at bounding box center [471, 241] width 12 height 9
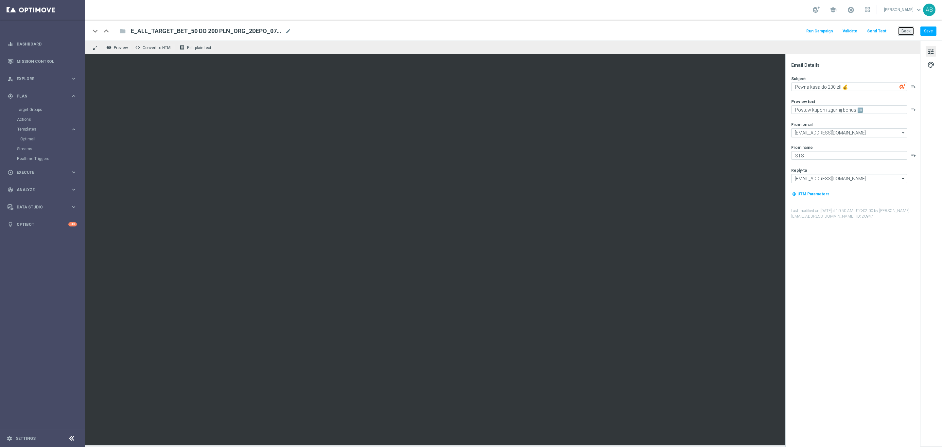
click at [900, 31] on button "Back" at bounding box center [905, 30] width 16 height 9
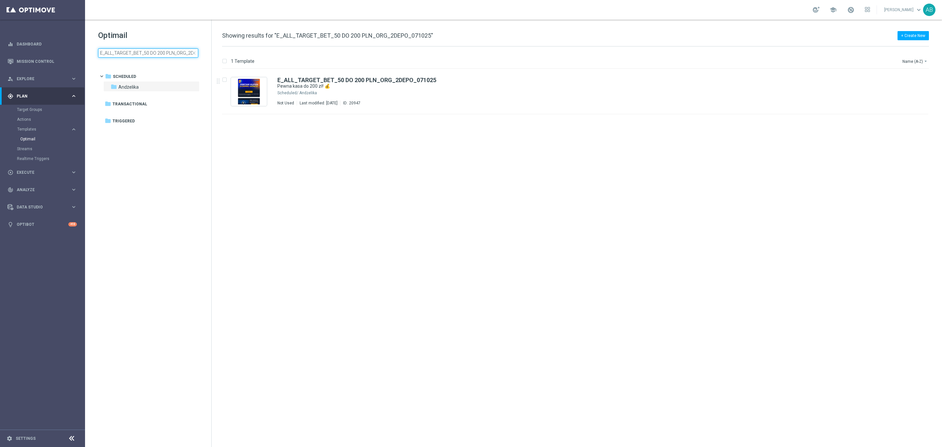
click at [151, 50] on input "E_ALL_TARGET_BET_50 DO 200 PLN_ORG_2DEPO_071025" at bounding box center [148, 52] width 100 height 9
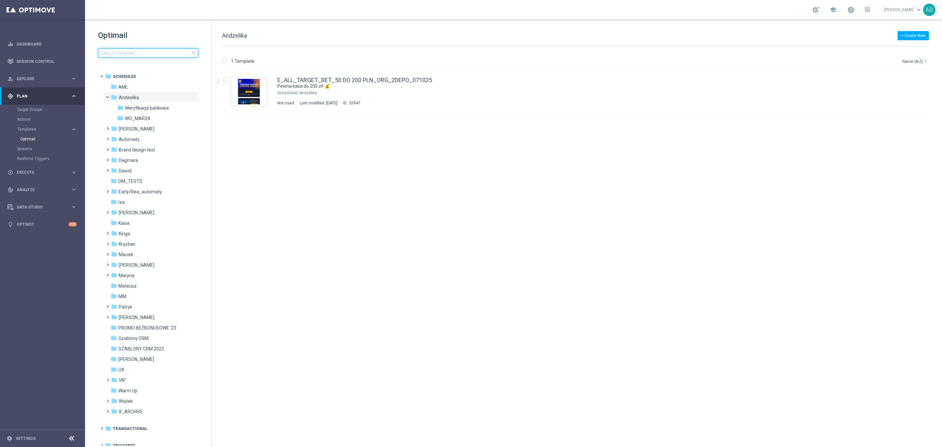
type input "E_ALL_TARGET_BET_50 DO 200 PLN_ORG_3DEPO_071025"
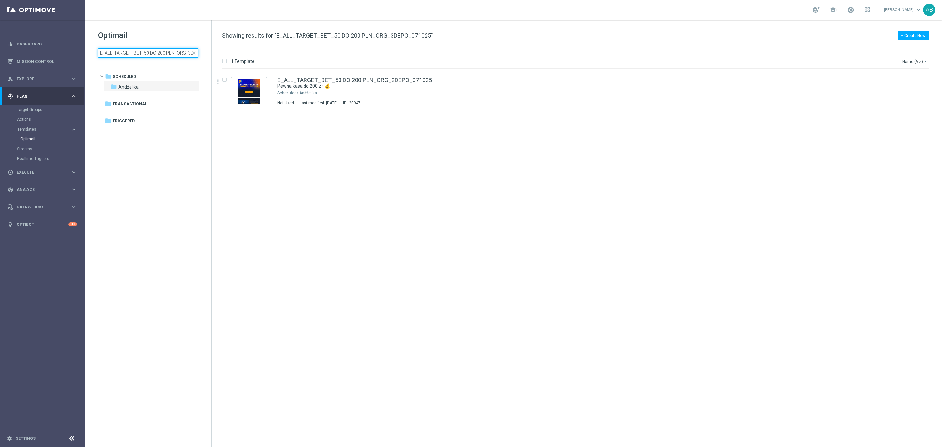
scroll to position [0, 26]
click at [496, 93] on div "Andżelika" at bounding box center [599, 92] width 601 height 5
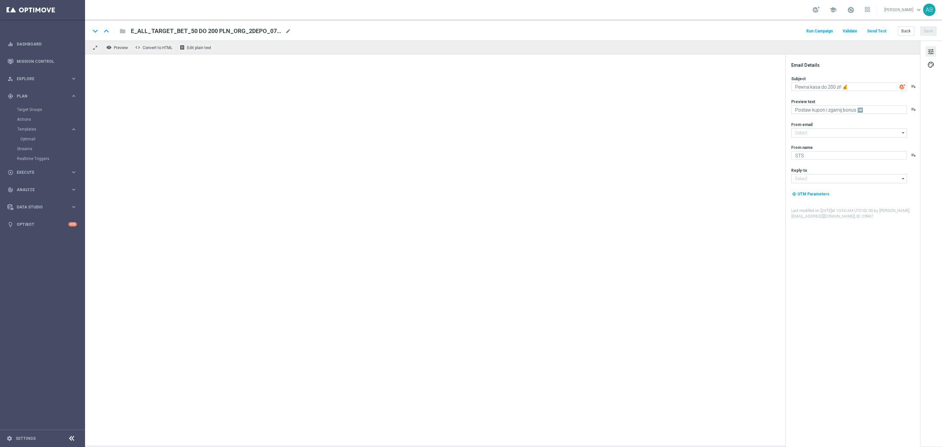
type input "oferta@sts.pl"
type input "kontakt@sts.pl"
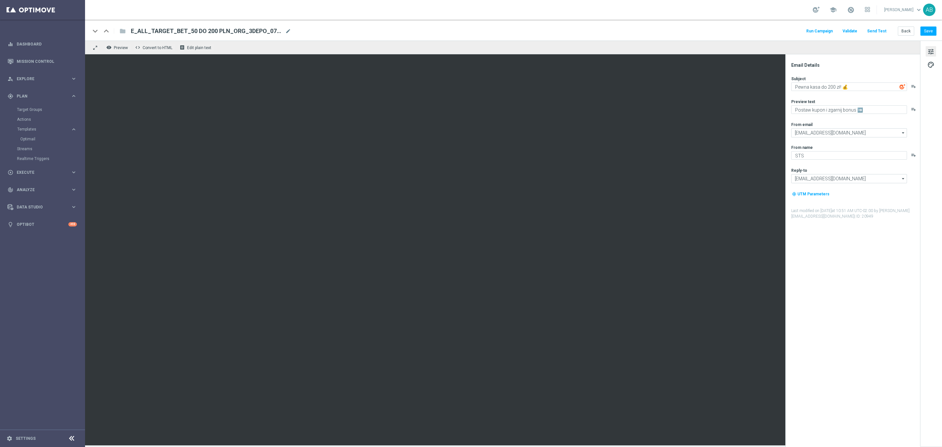
click at [873, 30] on button "Send Test" at bounding box center [876, 31] width 21 height 9
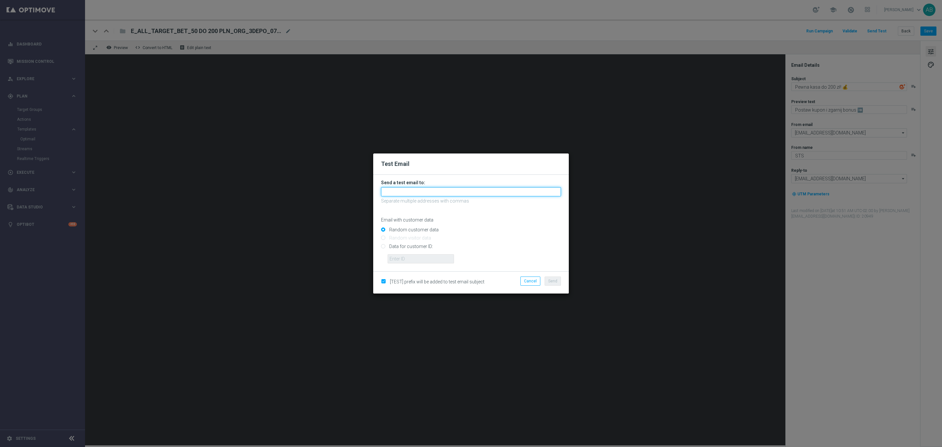
click at [418, 189] on input "text" at bounding box center [471, 191] width 180 height 9
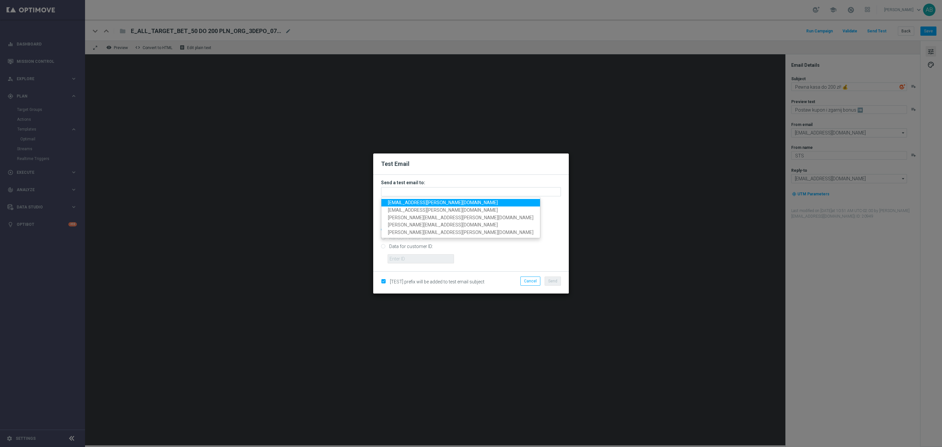
click at [418, 201] on span "andzelika.binek@sts.pl" at bounding box center [443, 202] width 110 height 5
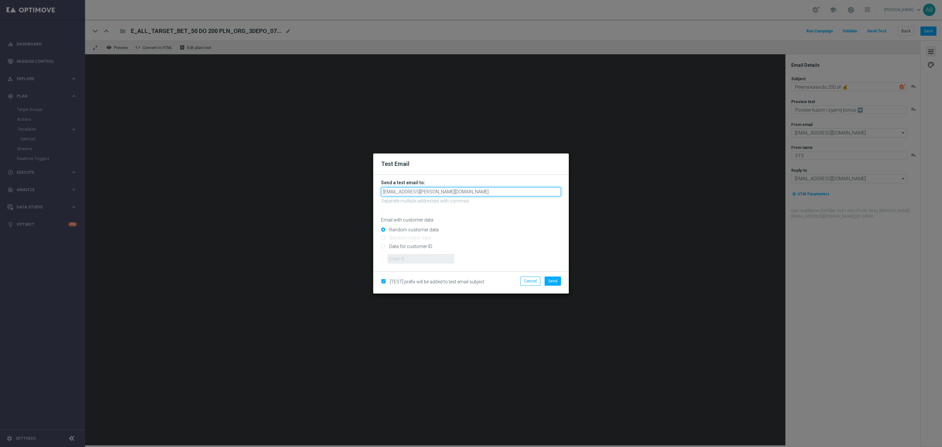
click at [445, 193] on input "andzelika.binek@sts.pl" at bounding box center [471, 191] width 180 height 9
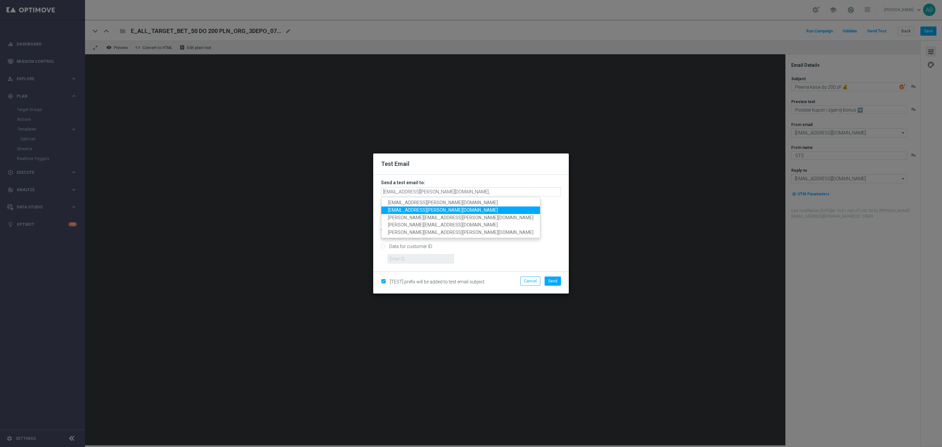
click at [434, 207] on span "krystian.potoczny@sts.pl" at bounding box center [443, 209] width 110 height 5
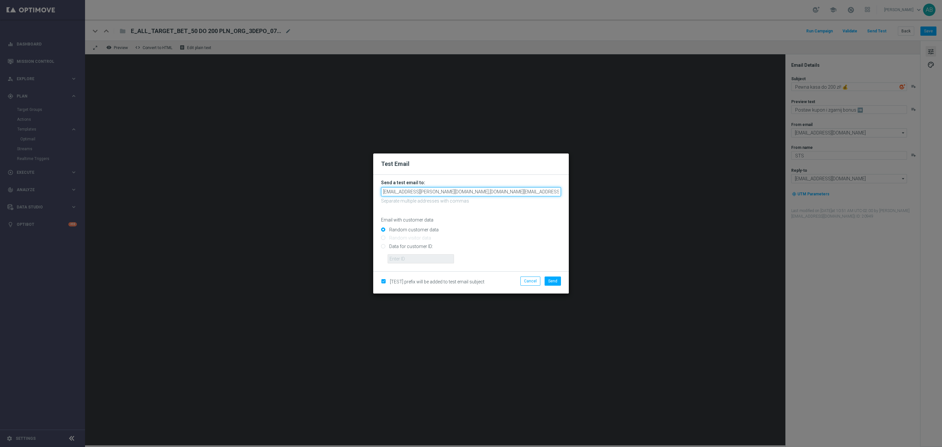
click at [507, 191] on input "andzelika.binek@sts.pl,krystian.potoczny@sts.pl" at bounding box center [471, 191] width 180 height 9
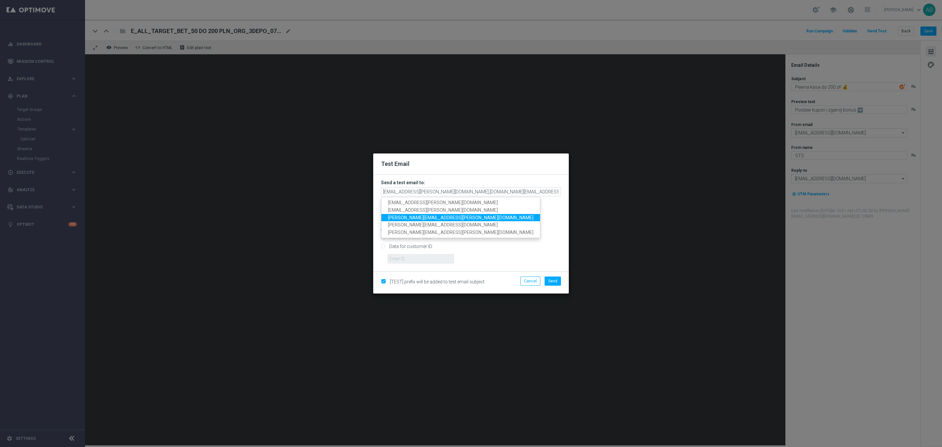
click at [426, 215] on span "katarzyna.kaminska@sts.pl" at bounding box center [460, 216] width 145 height 5
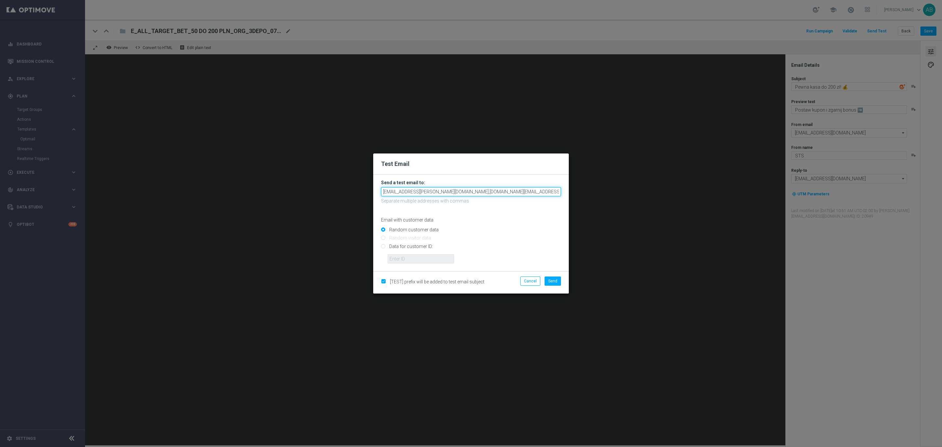
click at [552, 191] on input "andzelika.binek@sts.pl,krystian.potoczny@sts.pl,katarzyna.kaminska@sts.pl" at bounding box center [471, 191] width 180 height 9
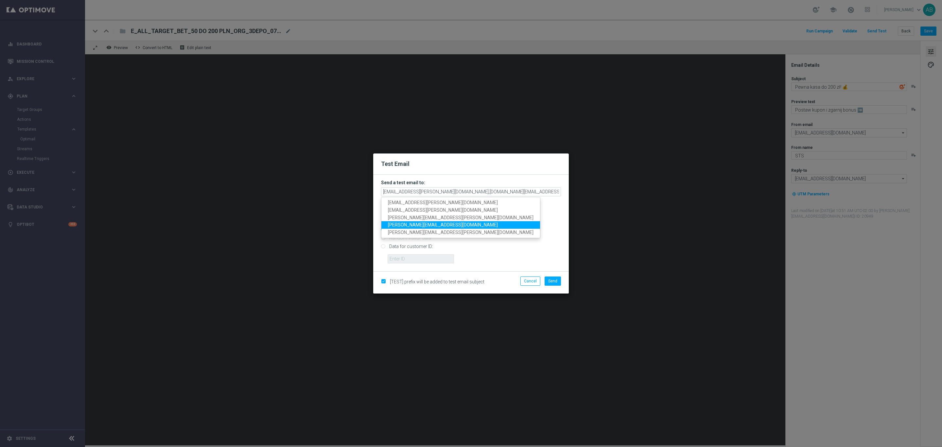
click at [433, 225] on link "antoni.litwinek@sts.pl" at bounding box center [460, 225] width 159 height 8
type input "andzelika.binek@sts.pl,krystian.potoczny@sts.pl,katarzyna.kaminska@sts.pl,anton…"
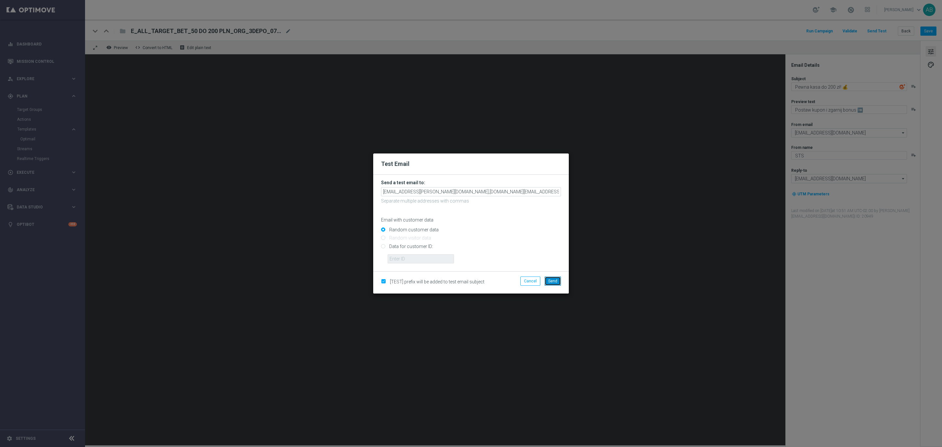
click at [553, 280] on span "Send" at bounding box center [552, 281] width 9 height 5
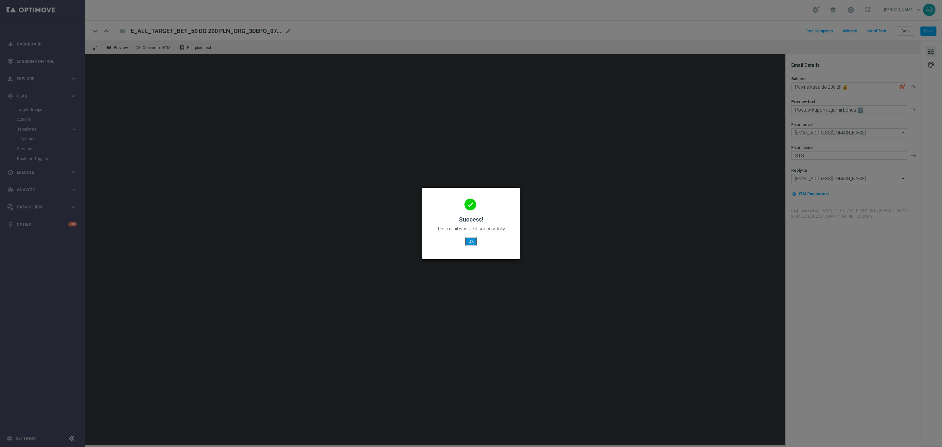
click at [474, 240] on button "OK" at bounding box center [471, 241] width 12 height 9
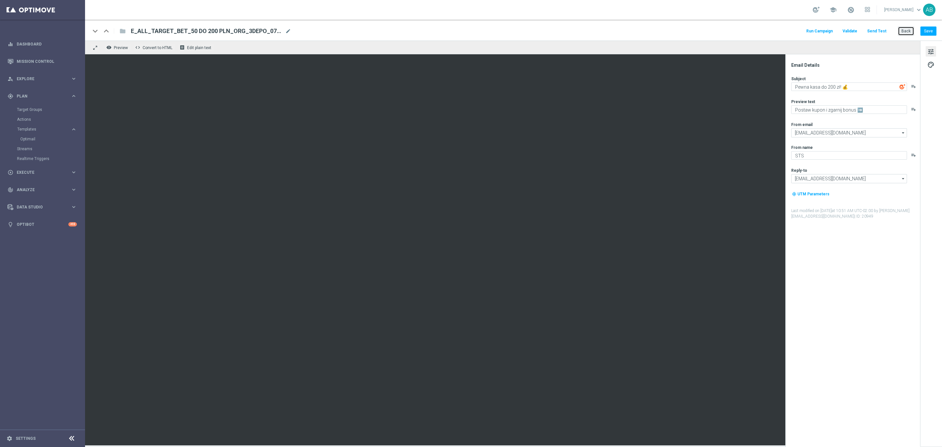
click at [909, 29] on button "Back" at bounding box center [905, 30] width 16 height 9
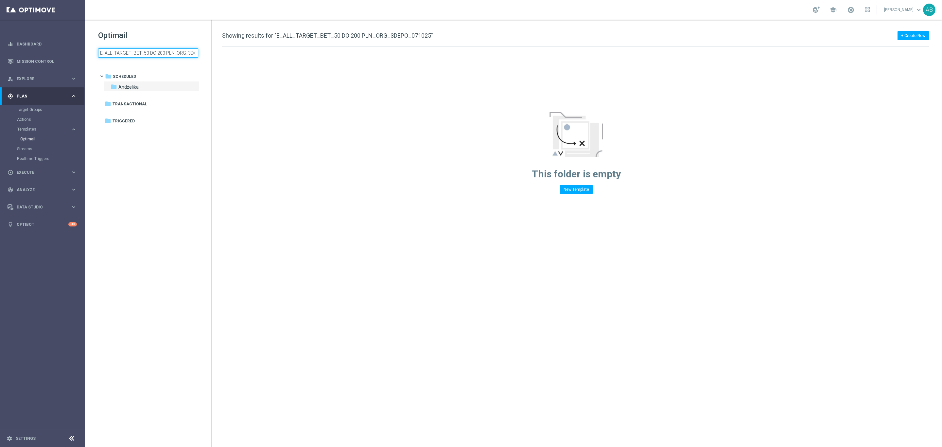
click at [124, 56] on input "E_ALL_TARGET_BET_50 DO 200 PLN_ORG_3DEPO_071025" at bounding box center [148, 52] width 100 height 9
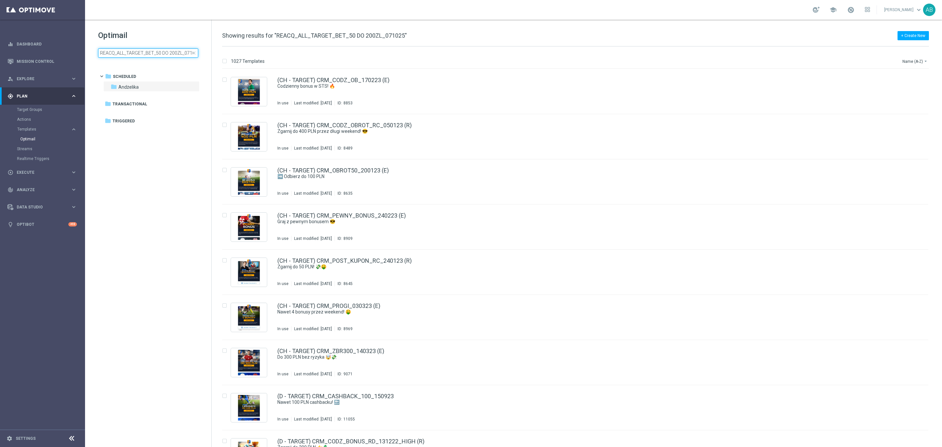
scroll to position [0, 6]
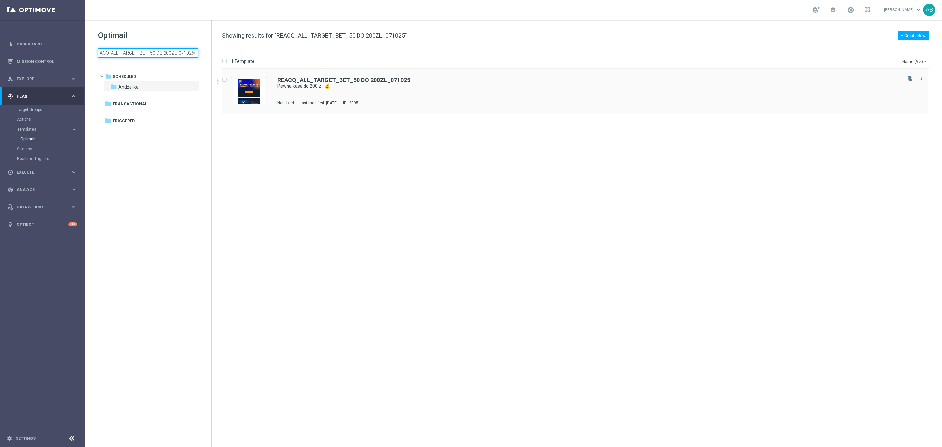
type input "REACQ_ALL_TARGET_BET_50 DO 200ZL_071025"
click at [467, 100] on div "Not Used Last modified: Tuesday, October 7, 2025 ID: 20951" at bounding box center [588, 102] width 623 height 5
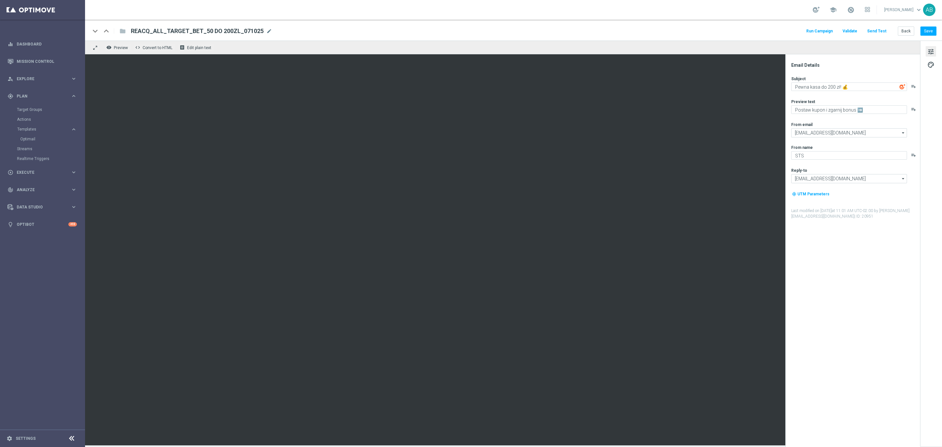
click at [885, 28] on button "Send Test" at bounding box center [876, 31] width 21 height 9
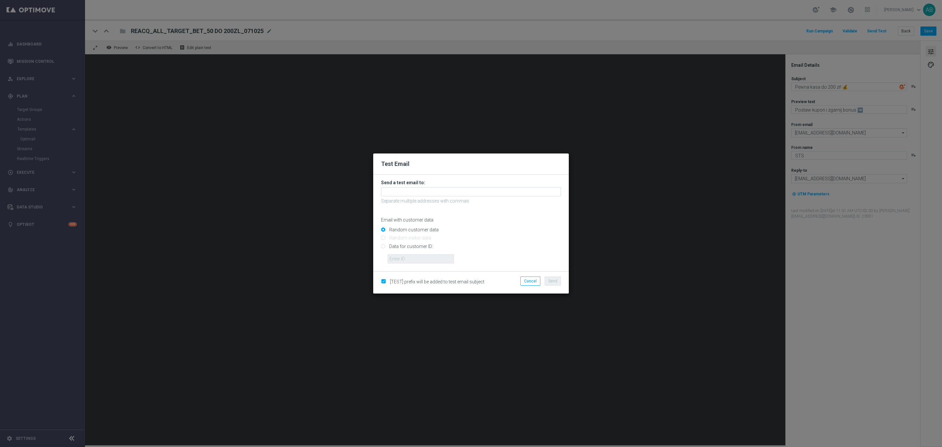
click at [423, 186] on form "Send a test email to: Separate multiple addresses with commas Email with custom…" at bounding box center [471, 221] width 180 height 84
click at [423, 189] on input "text" at bounding box center [471, 191] width 180 height 9
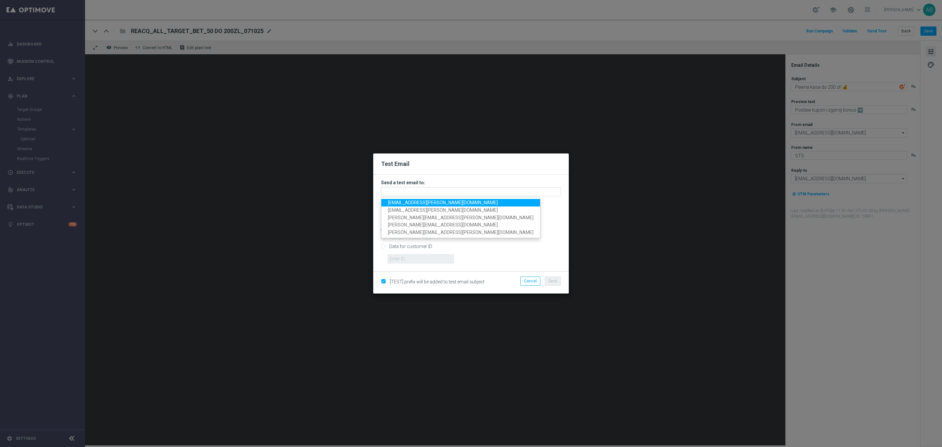
click at [422, 200] on span "andzelika.binek@sts.pl" at bounding box center [443, 202] width 110 height 5
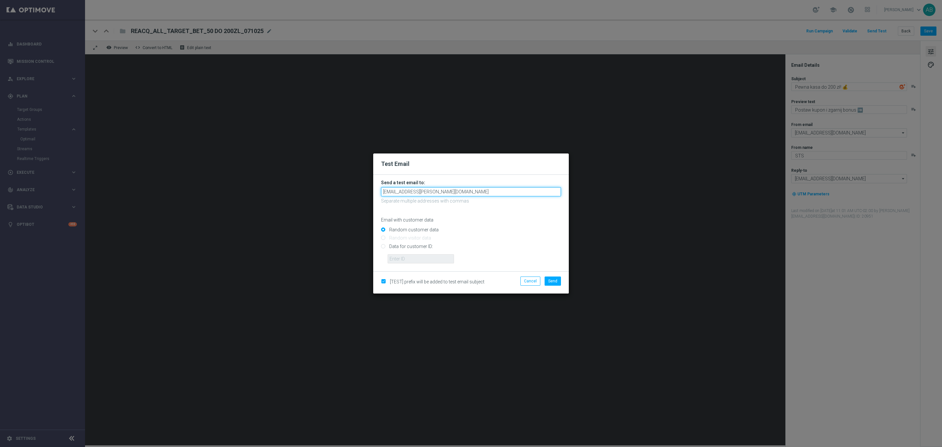
click at [440, 189] on input "andzelika.binek@sts.pl" at bounding box center [471, 191] width 180 height 9
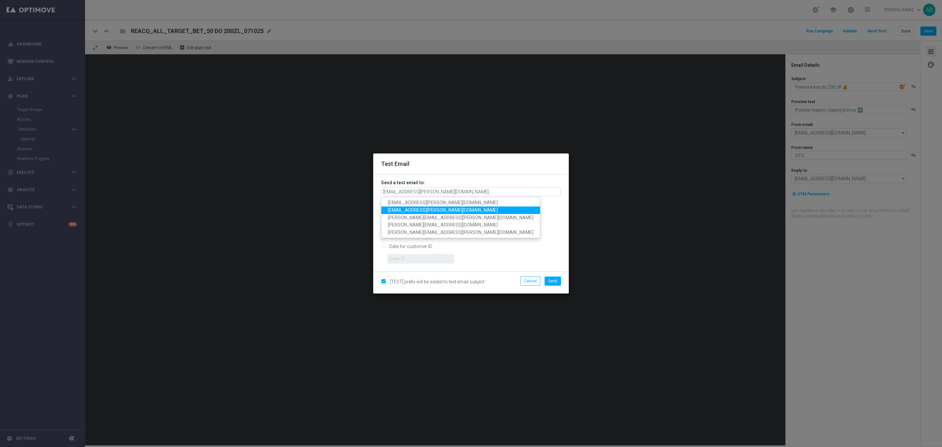
click at [426, 209] on span "krystian.potoczny@sts.pl" at bounding box center [443, 209] width 110 height 5
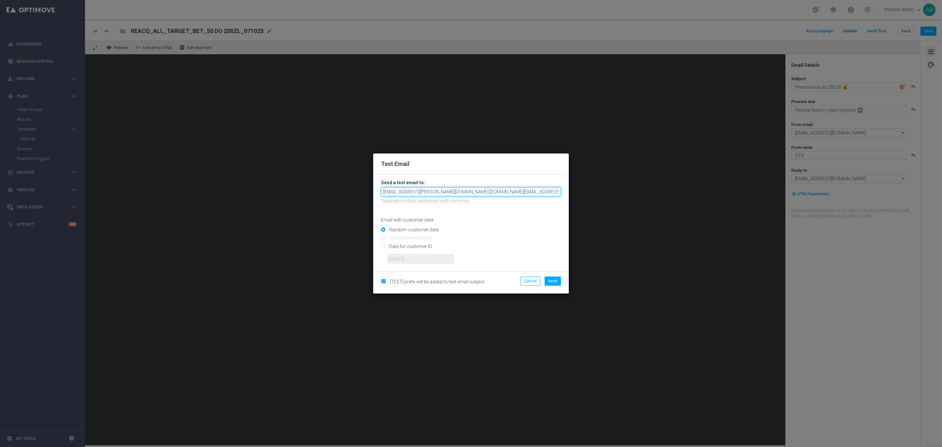
click at [500, 190] on input "andzelika.binek@sts.pl,krystian.potoczny@sts.pl" at bounding box center [471, 191] width 180 height 9
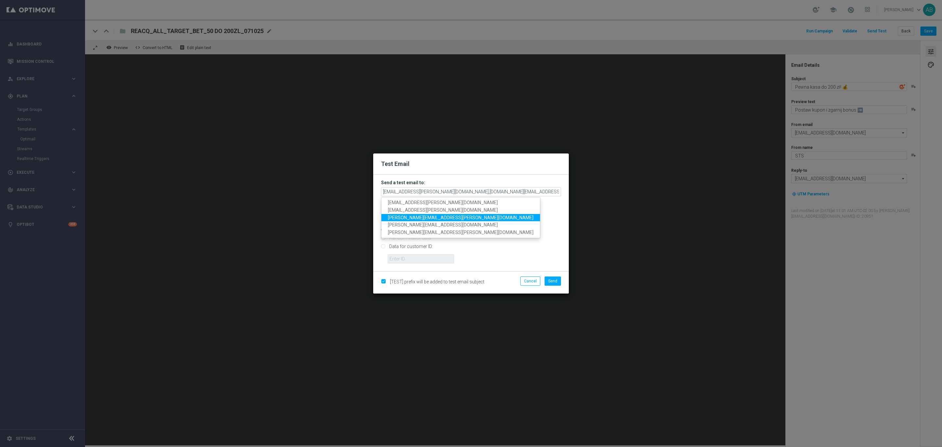
click at [436, 215] on span "katarzyna.kaminska@sts.pl" at bounding box center [460, 216] width 145 height 5
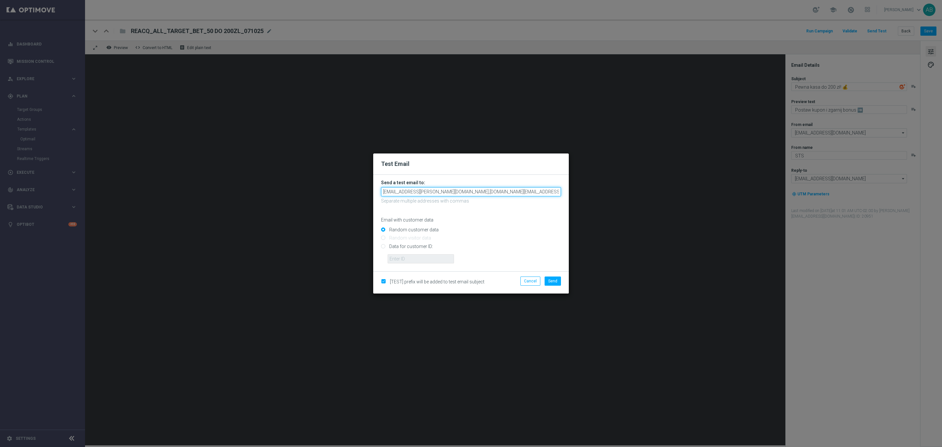
click at [540, 193] on input "andzelika.binek@sts.pl,krystian.potoczny@sts.pl,katarzyna.kaminska@sts.pl" at bounding box center [471, 191] width 180 height 9
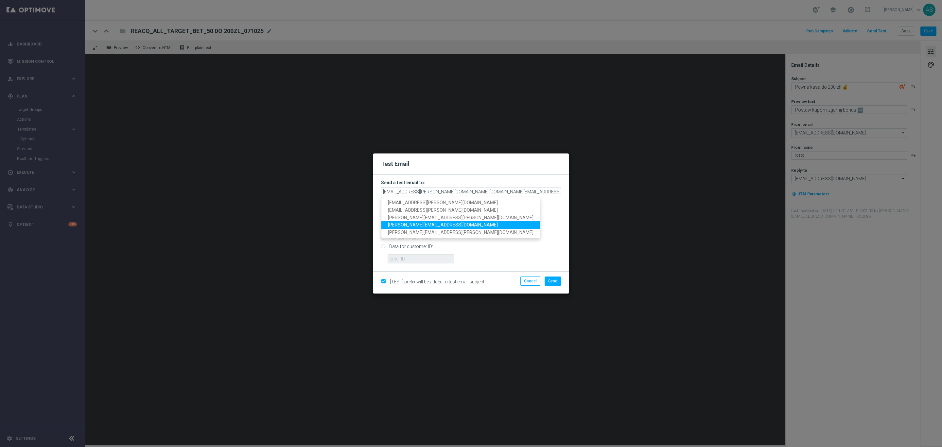
click at [435, 223] on link "antoni.litwinek@sts.pl" at bounding box center [460, 225] width 159 height 8
type input "andzelika.binek@sts.pl,krystian.potoczny@sts.pl,katarzyna.kaminska@sts.pl,anton…"
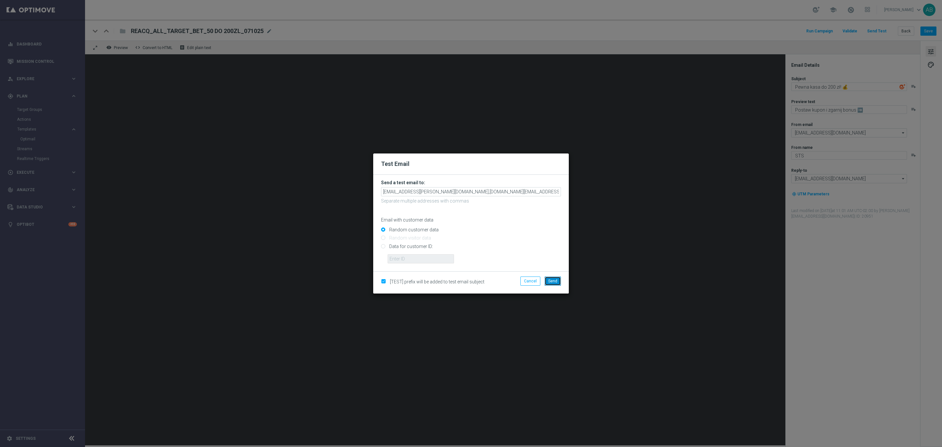
click at [550, 281] on span "Send" at bounding box center [552, 281] width 9 height 5
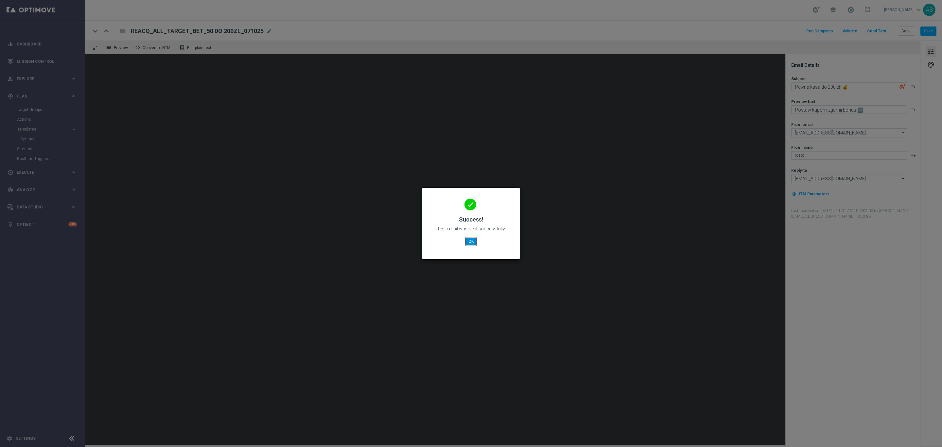
click at [473, 242] on button "OK" at bounding box center [471, 241] width 12 height 9
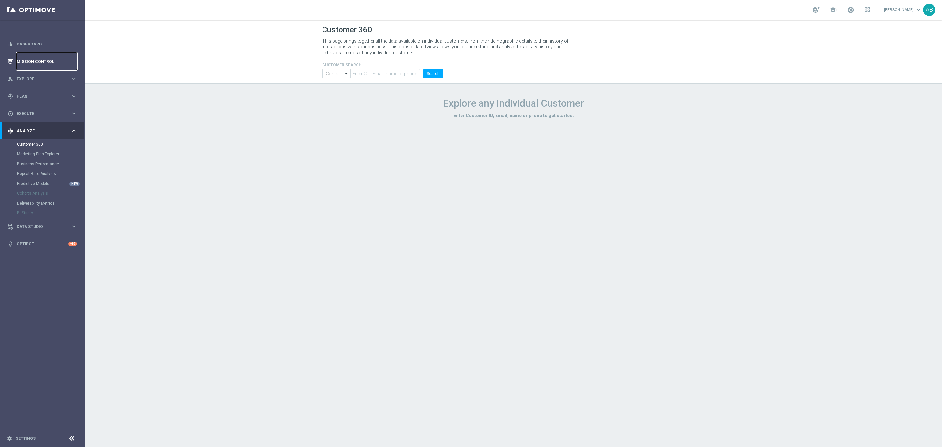
click at [44, 62] on link "Mission Control" at bounding box center [47, 61] width 60 height 17
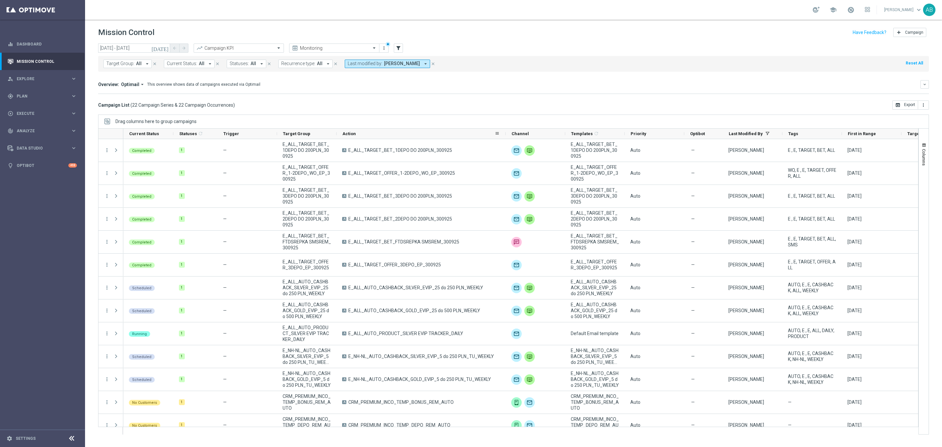
drag, startPoint x: 396, startPoint y: 135, endPoint x: 507, endPoint y: 134, distance: 111.8
click at [507, 134] on div at bounding box center [505, 133] width 3 height 10
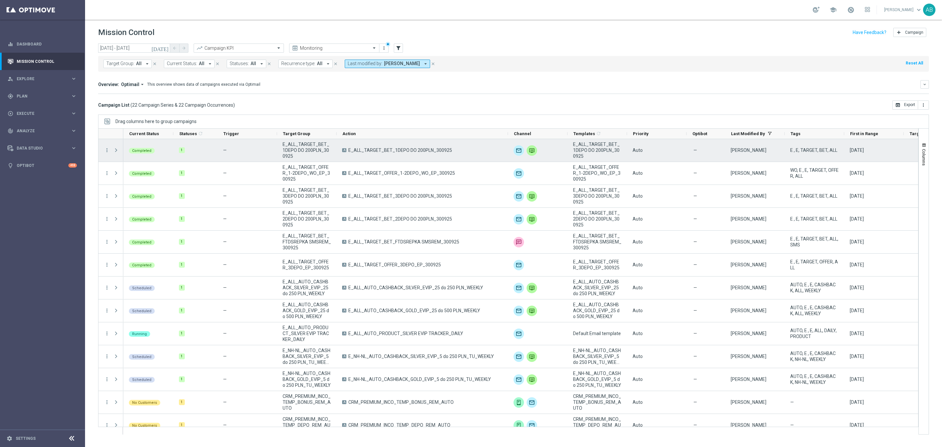
click at [440, 150] on span "E_ALL_TARGET_BET_1DEPO DO 200PLN_300925" at bounding box center [400, 150] width 104 height 6
